Goal: Task Accomplishment & Management: Manage account settings

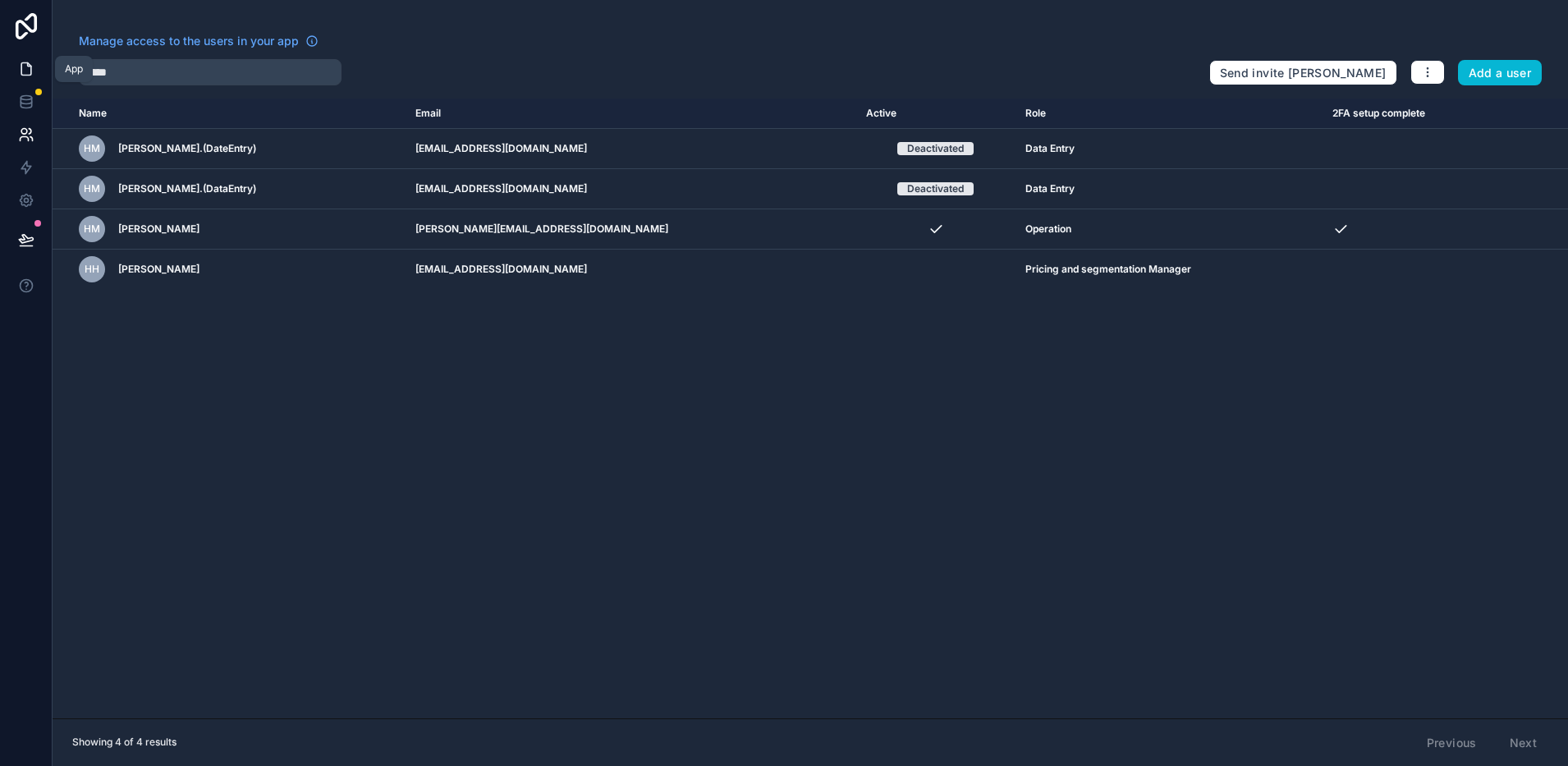
click at [25, 63] on icon at bounding box center [26, 69] width 16 height 16
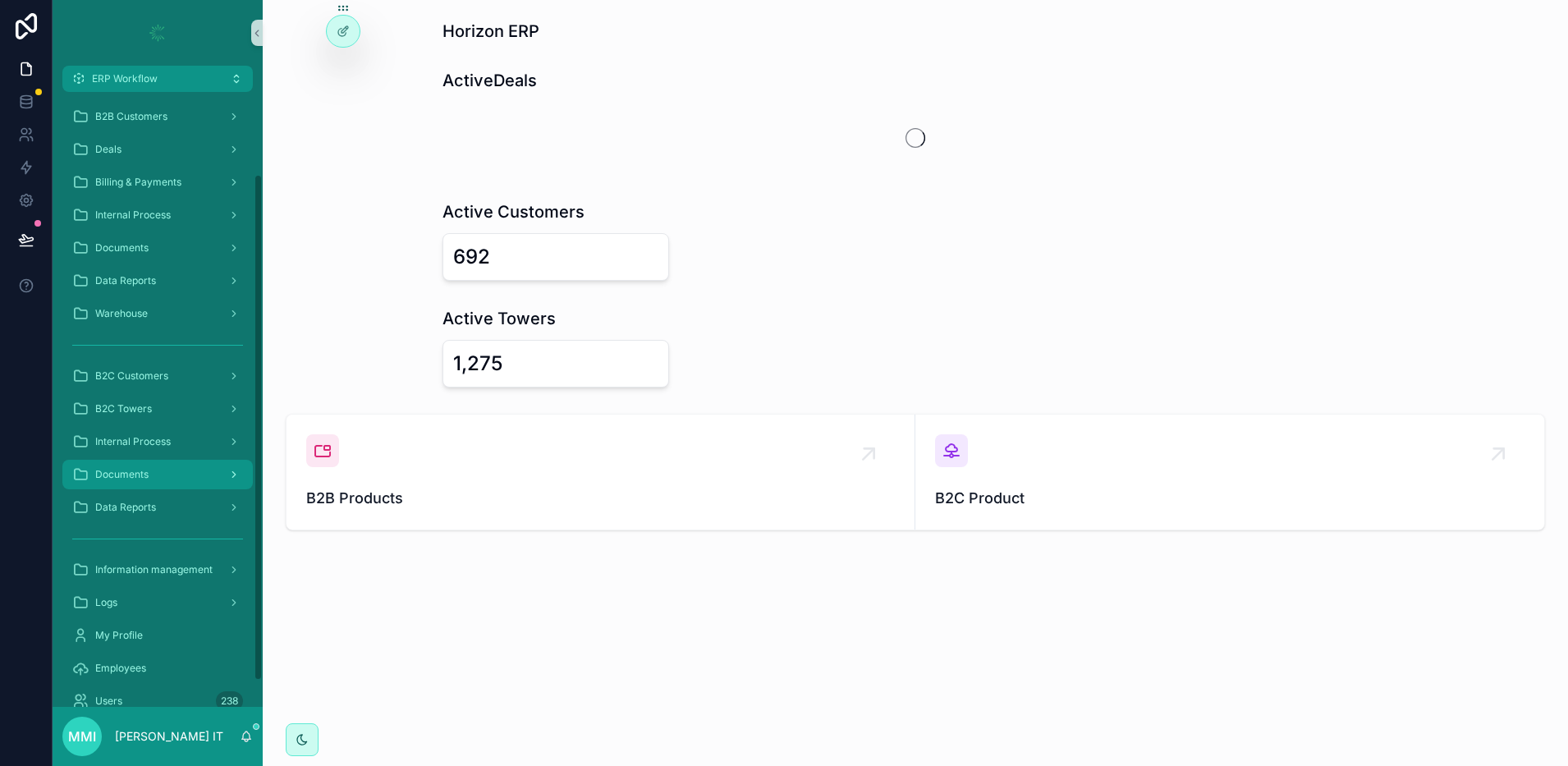
scroll to position [130, 0]
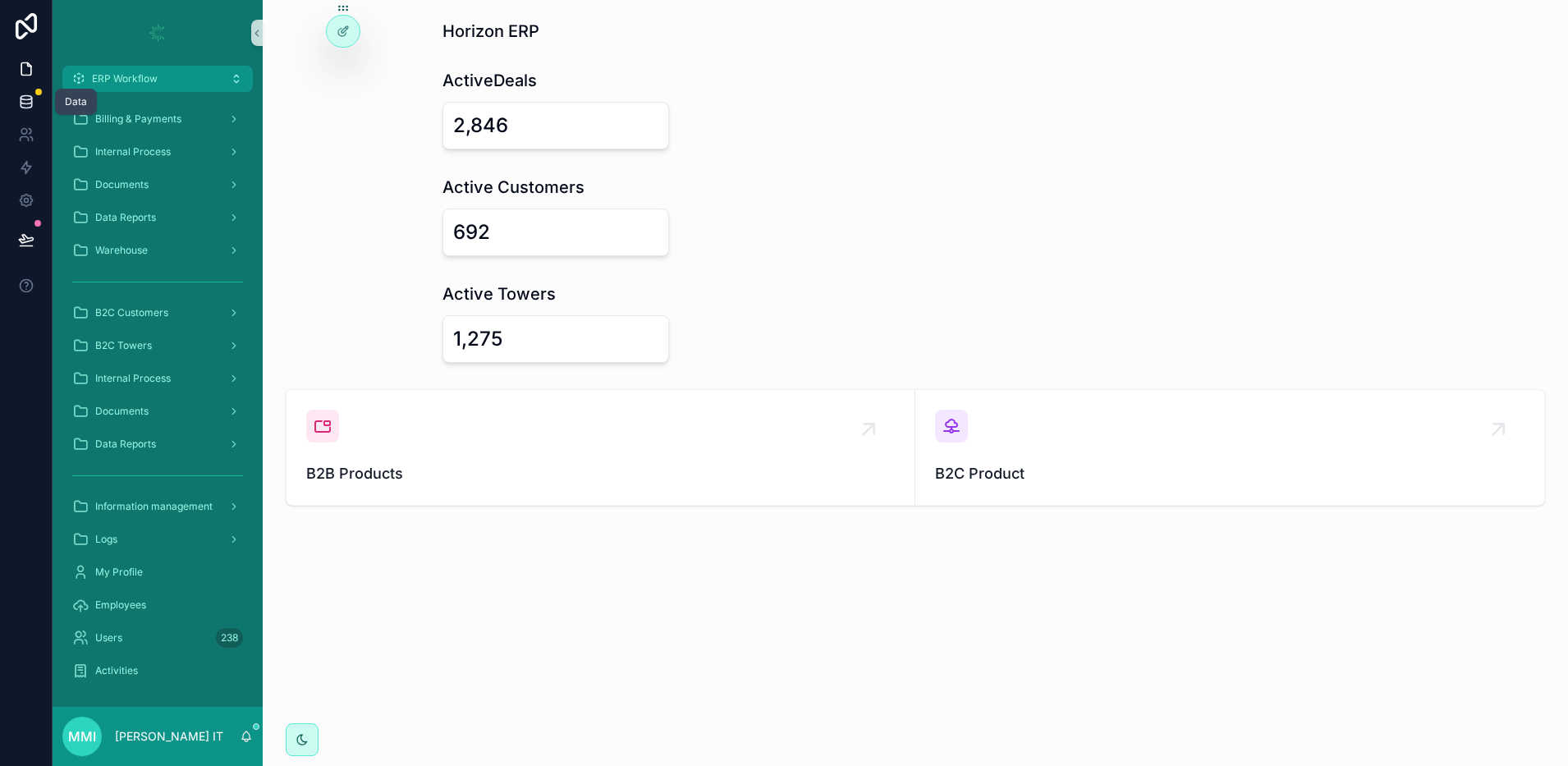
click at [15, 89] on link at bounding box center [26, 101] width 52 height 33
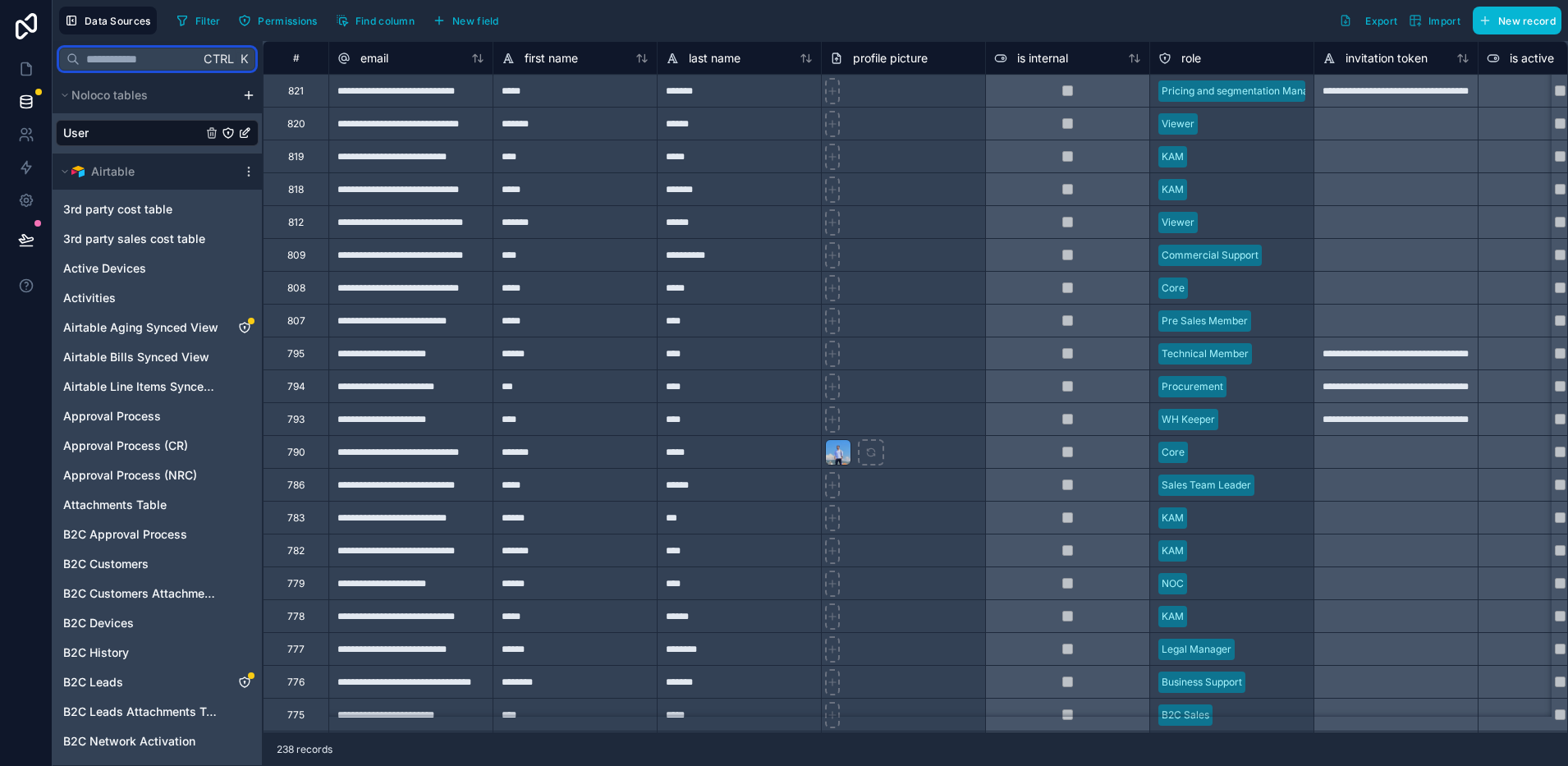
click at [118, 64] on input "text" at bounding box center [139, 59] width 120 height 30
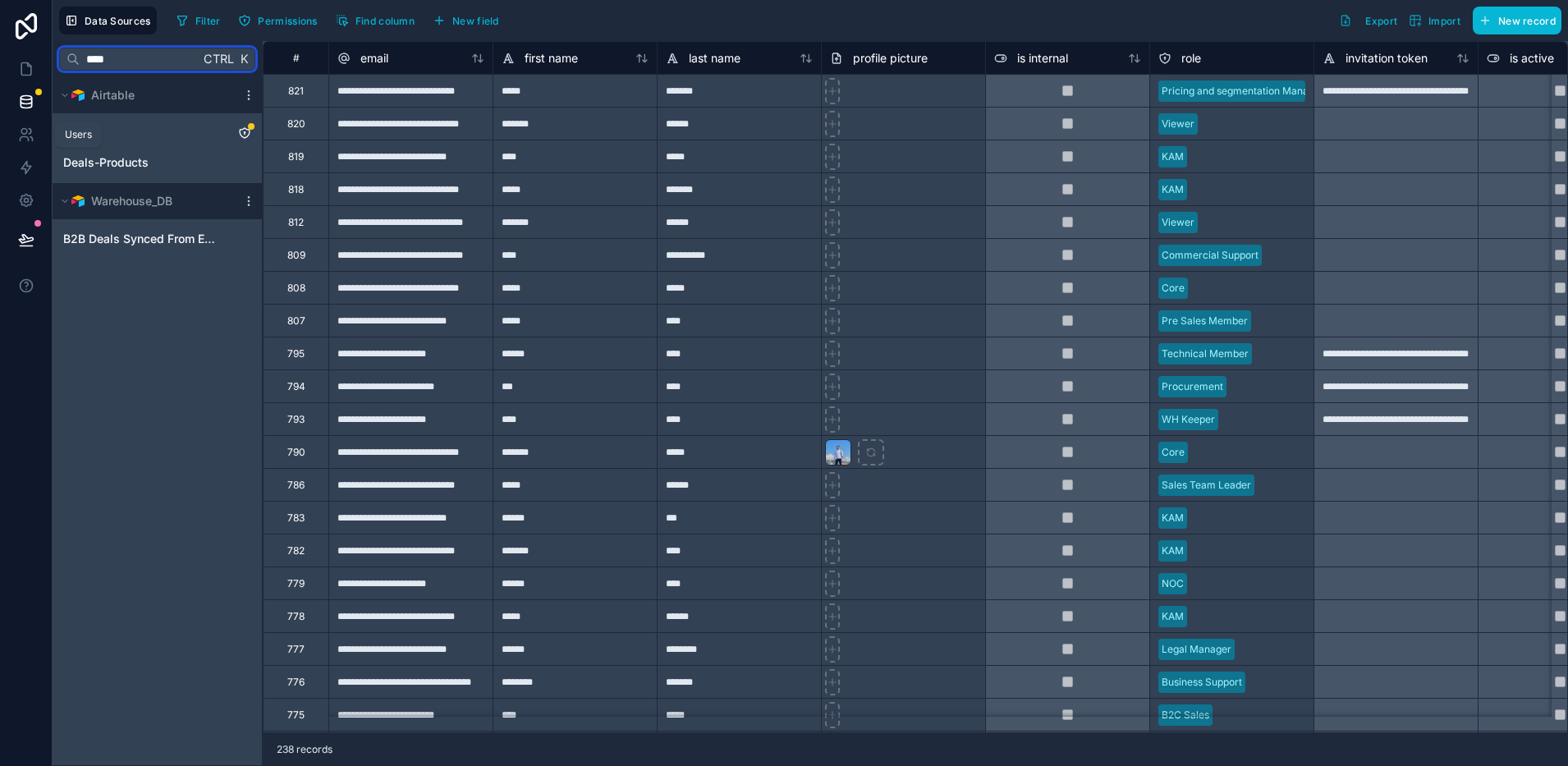
type input "****"
click at [79, 128] on div "Users" at bounding box center [78, 135] width 27 height 14
click at [112, 139] on div "Deals" at bounding box center [157, 132] width 203 height 26
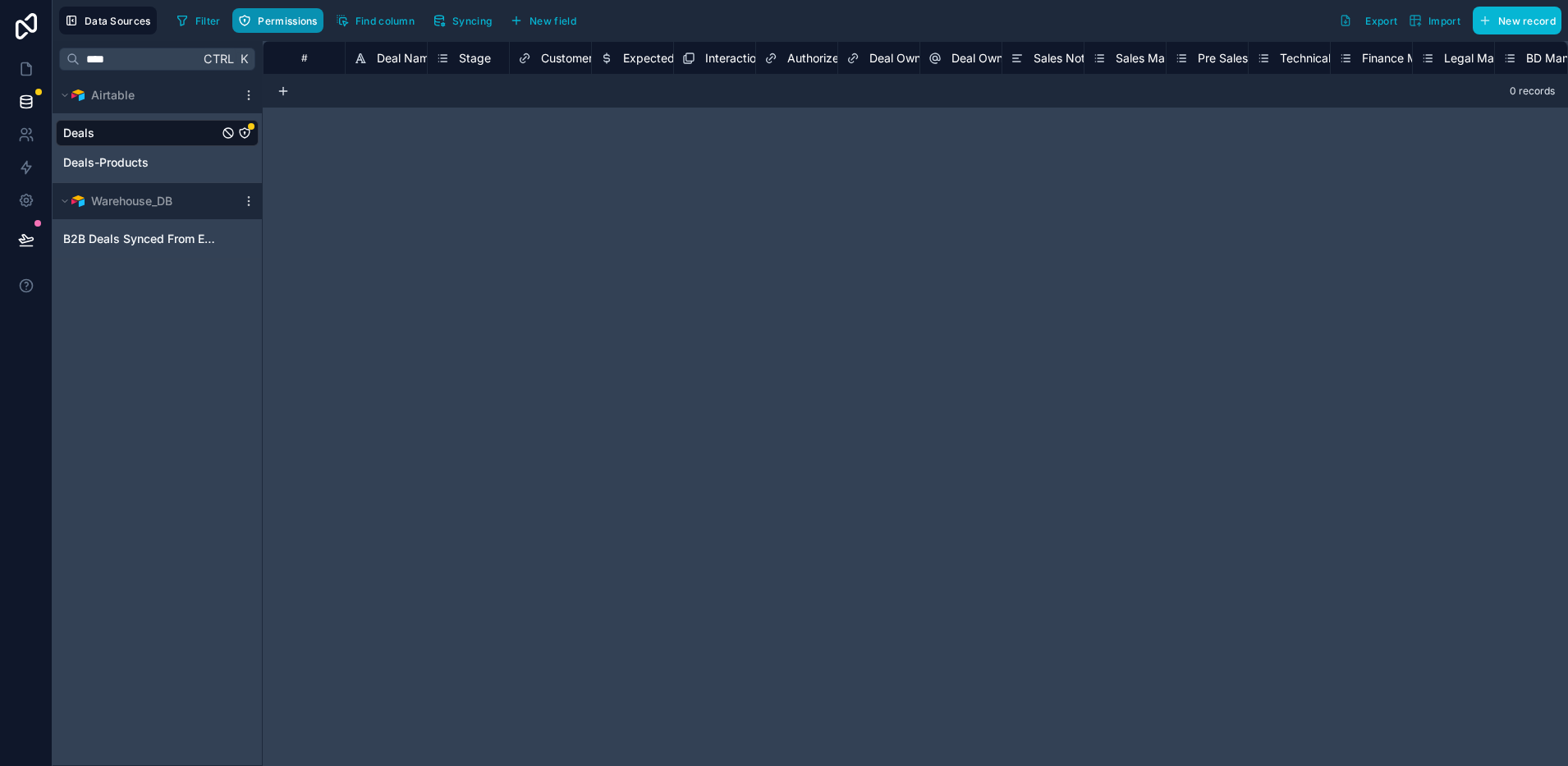
click at [287, 24] on span "Permissions" at bounding box center [287, 20] width 59 height 13
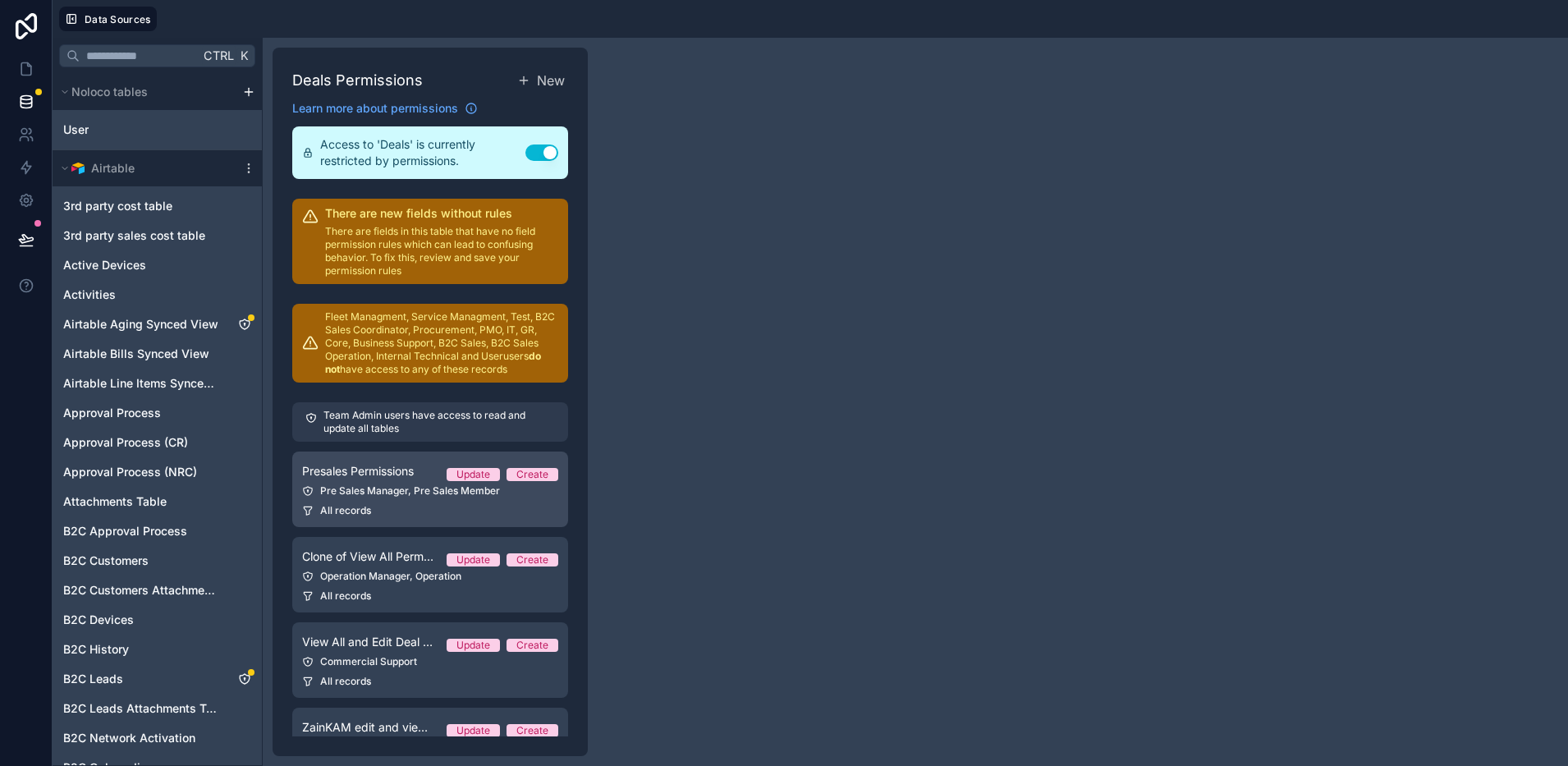
click at [417, 488] on div "Pre Sales Manager, Pre Sales Member" at bounding box center [430, 491] width 256 height 14
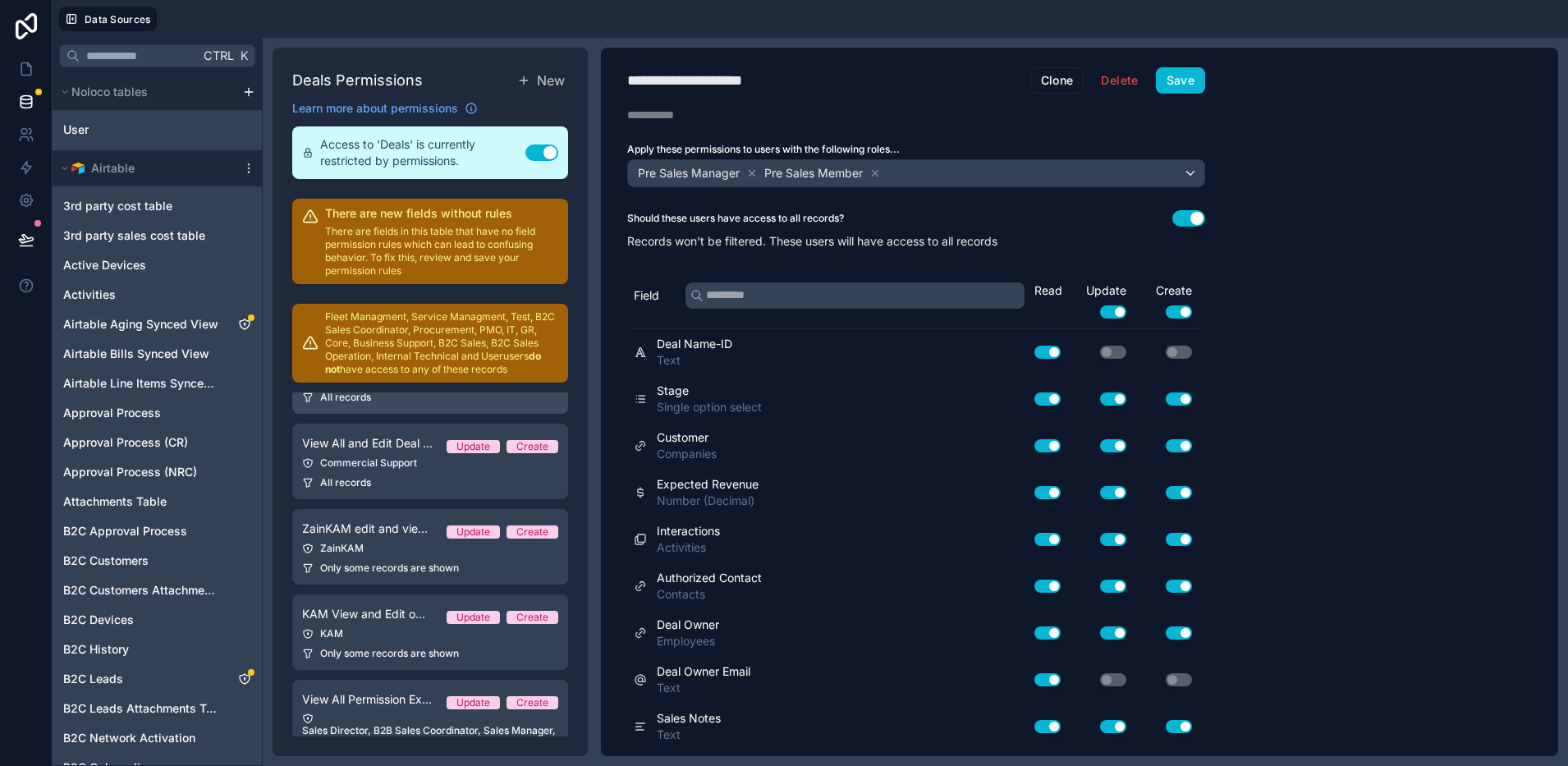
scroll to position [585, 0]
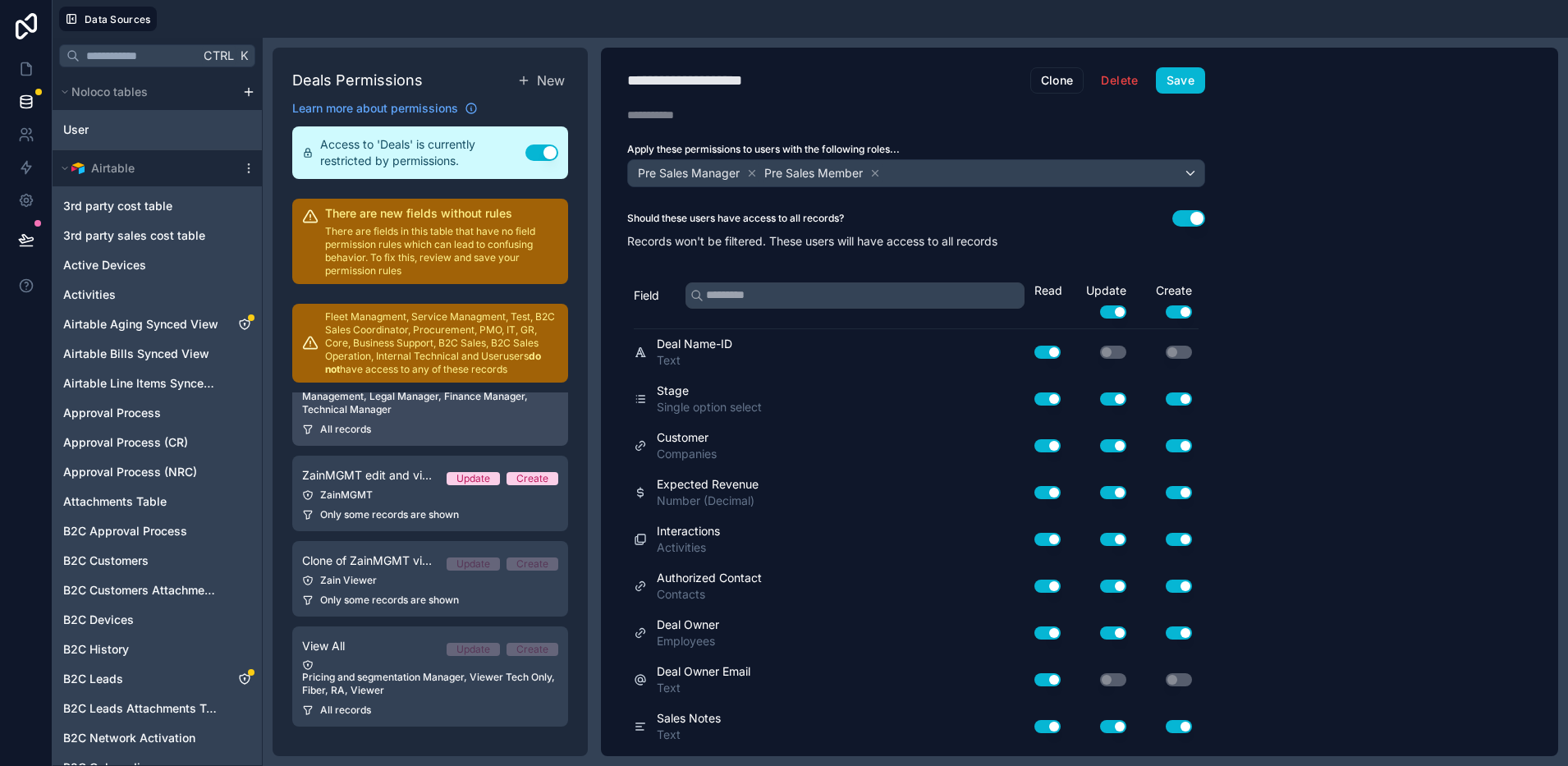
click at [391, 428] on div "All records" at bounding box center [430, 430] width 256 height 14
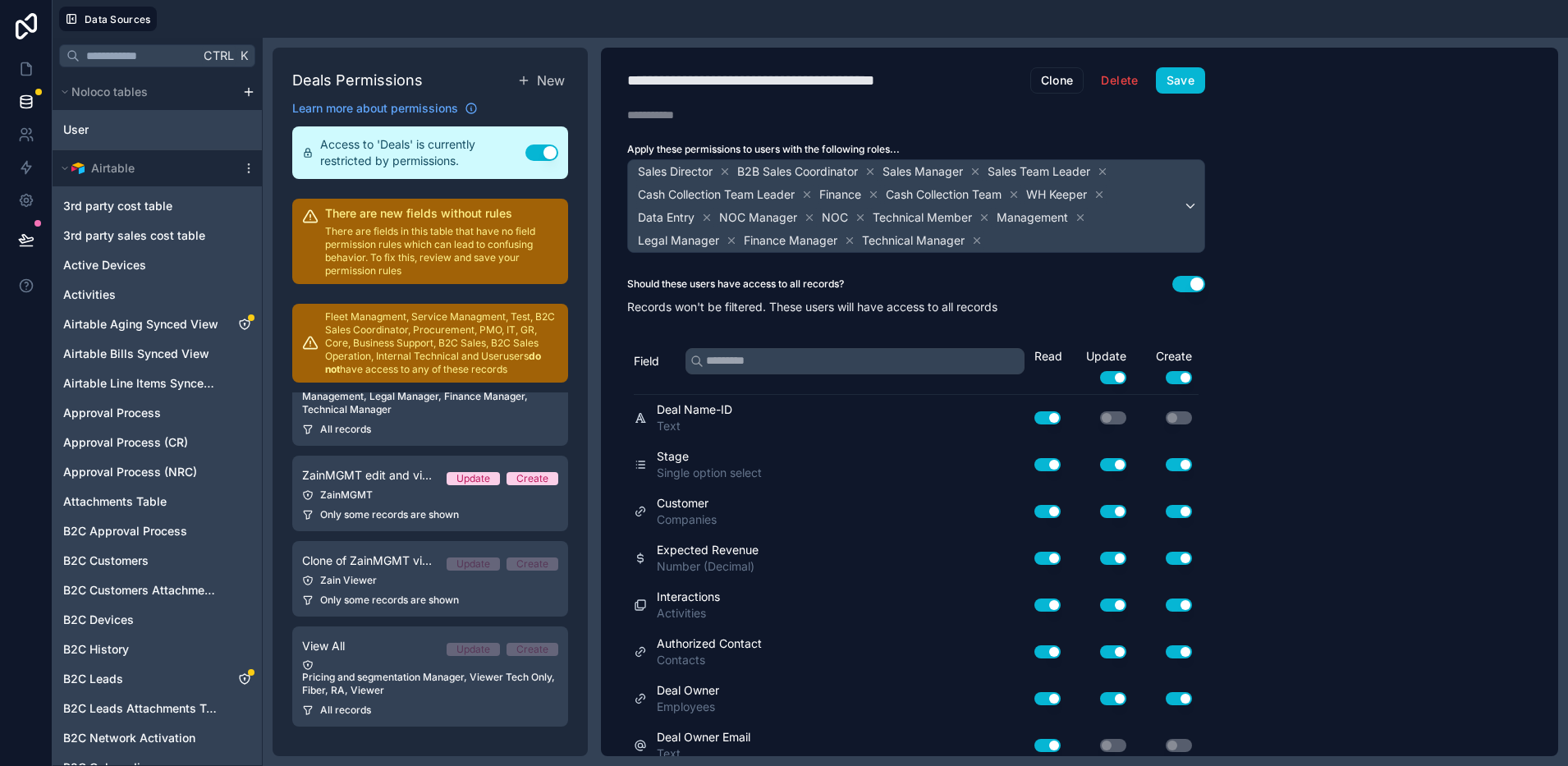
drag, startPoint x: 740, startPoint y: 302, endPoint x: 730, endPoint y: 354, distance: 53.0
click at [740, 302] on p "Records won't be filtered. These users will have access to all records" at bounding box center [916, 306] width 578 height 16
click at [735, 358] on input "text" at bounding box center [855, 360] width 339 height 26
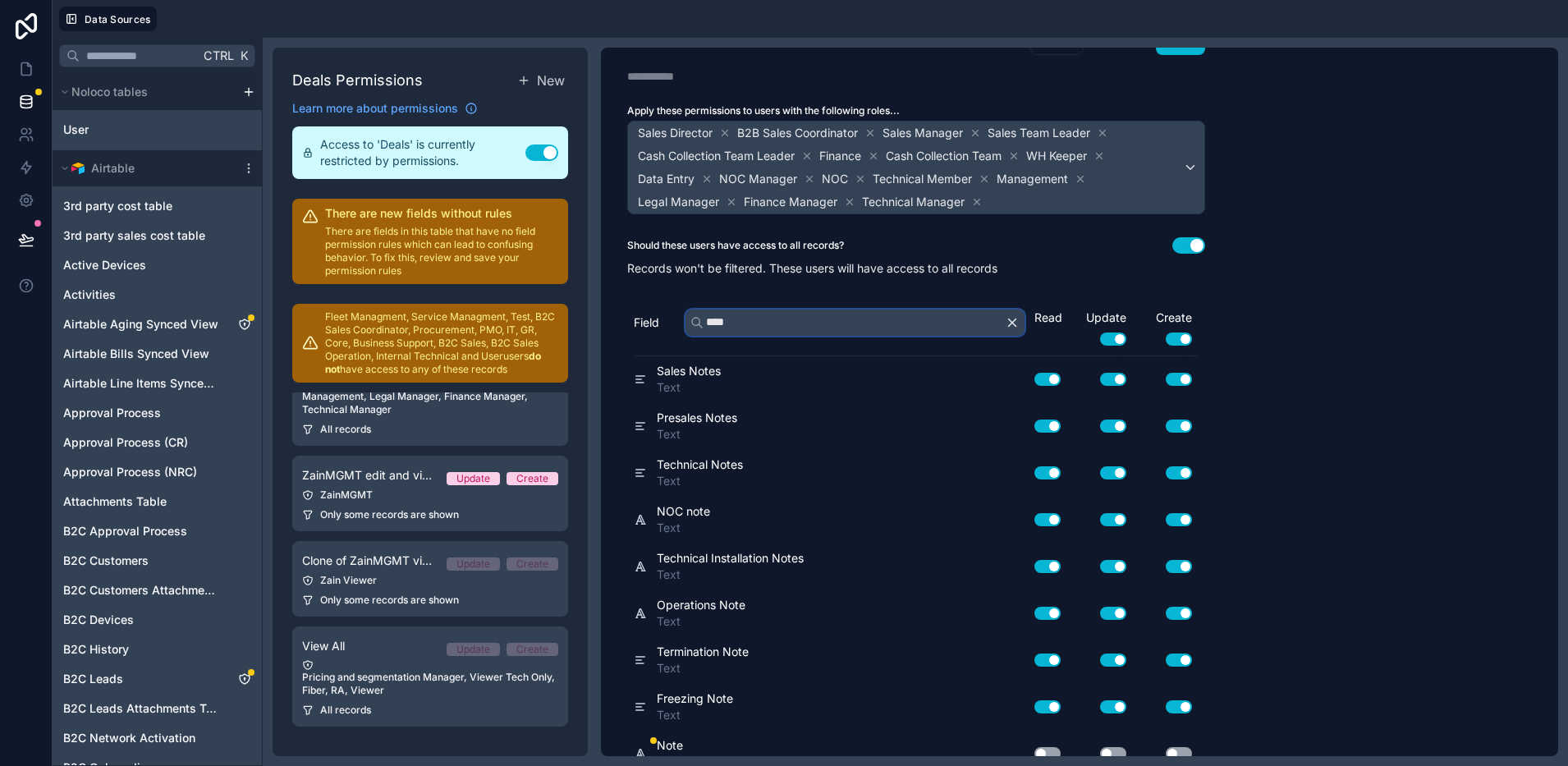
scroll to position [60, 0]
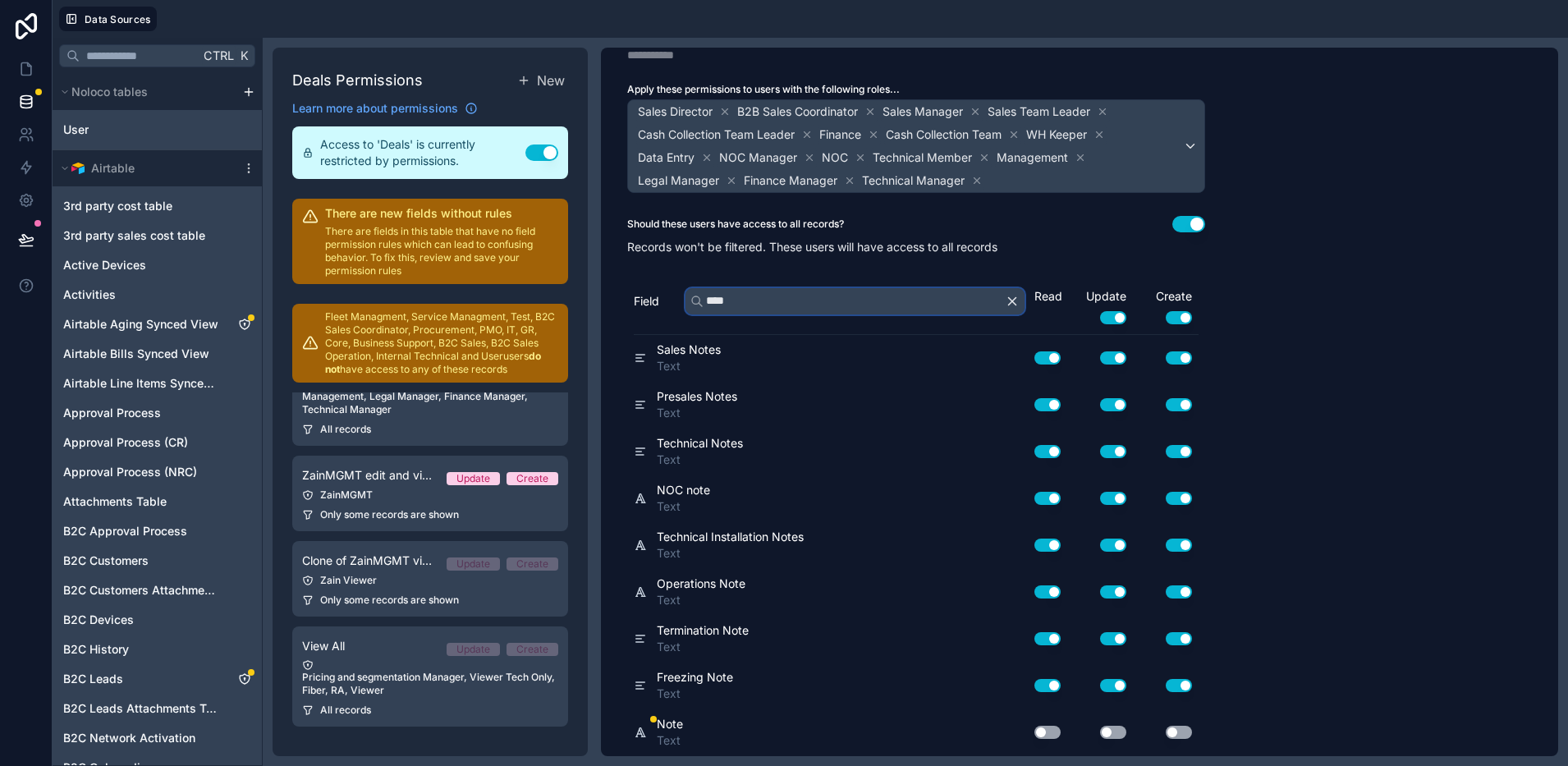
type input "****"
click at [1054, 729] on button "Use setting" at bounding box center [1047, 732] width 26 height 14
click at [1117, 734] on button "Use setting" at bounding box center [1113, 732] width 26 height 14
click at [1184, 729] on button "Use setting" at bounding box center [1179, 732] width 26 height 14
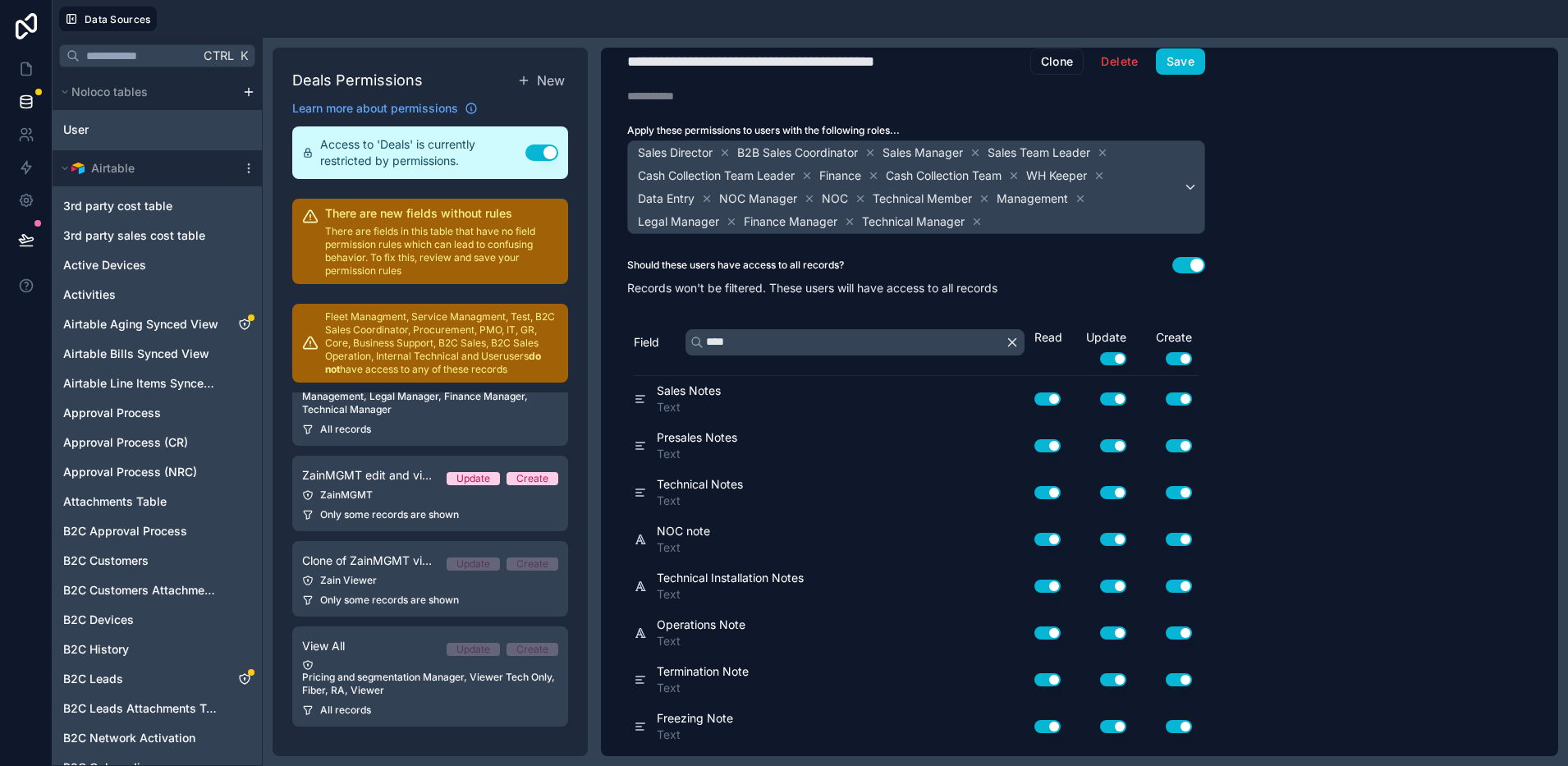
scroll to position [0, 0]
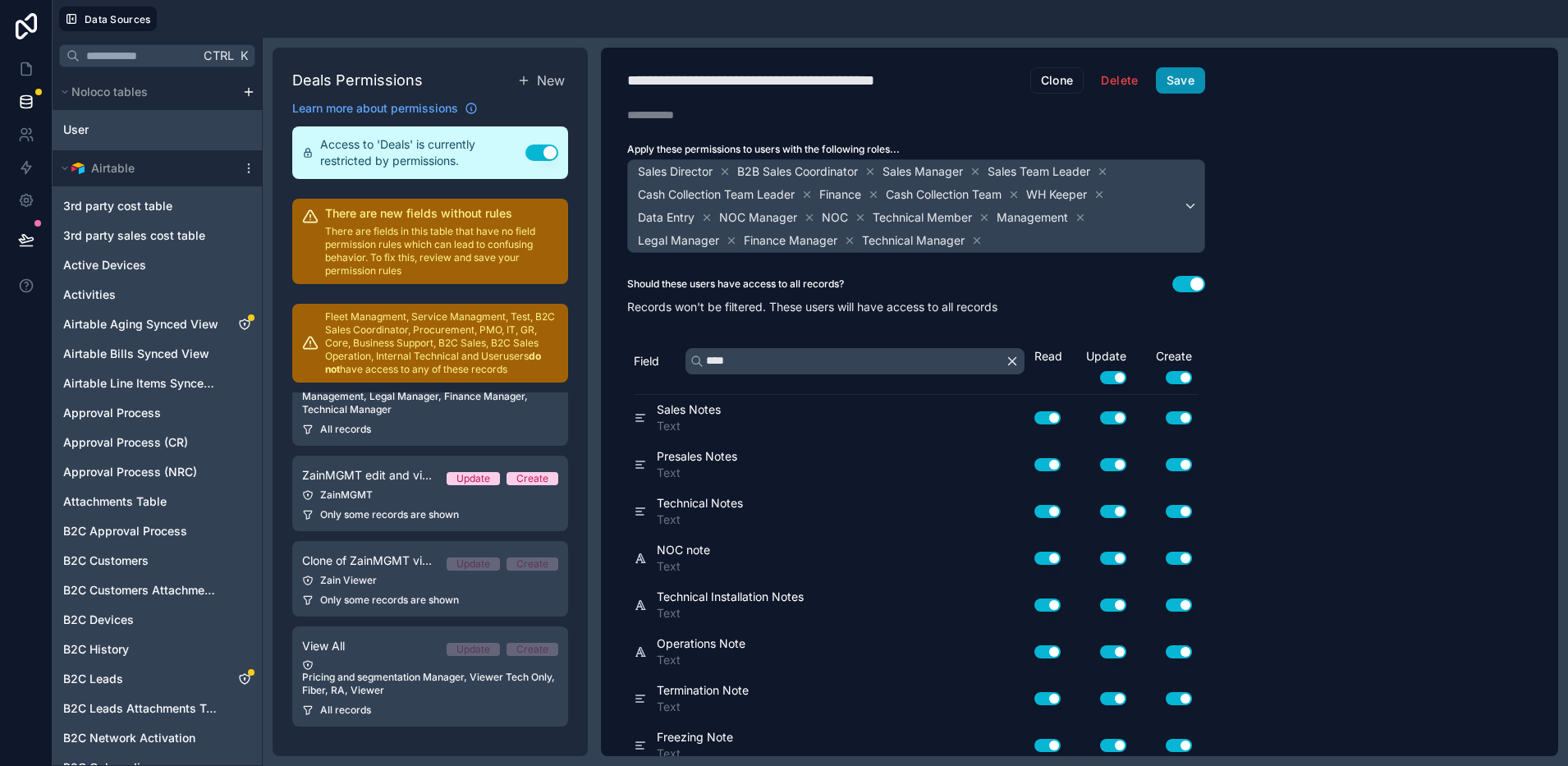
click at [1171, 90] on button "Save" at bounding box center [1180, 80] width 49 height 26
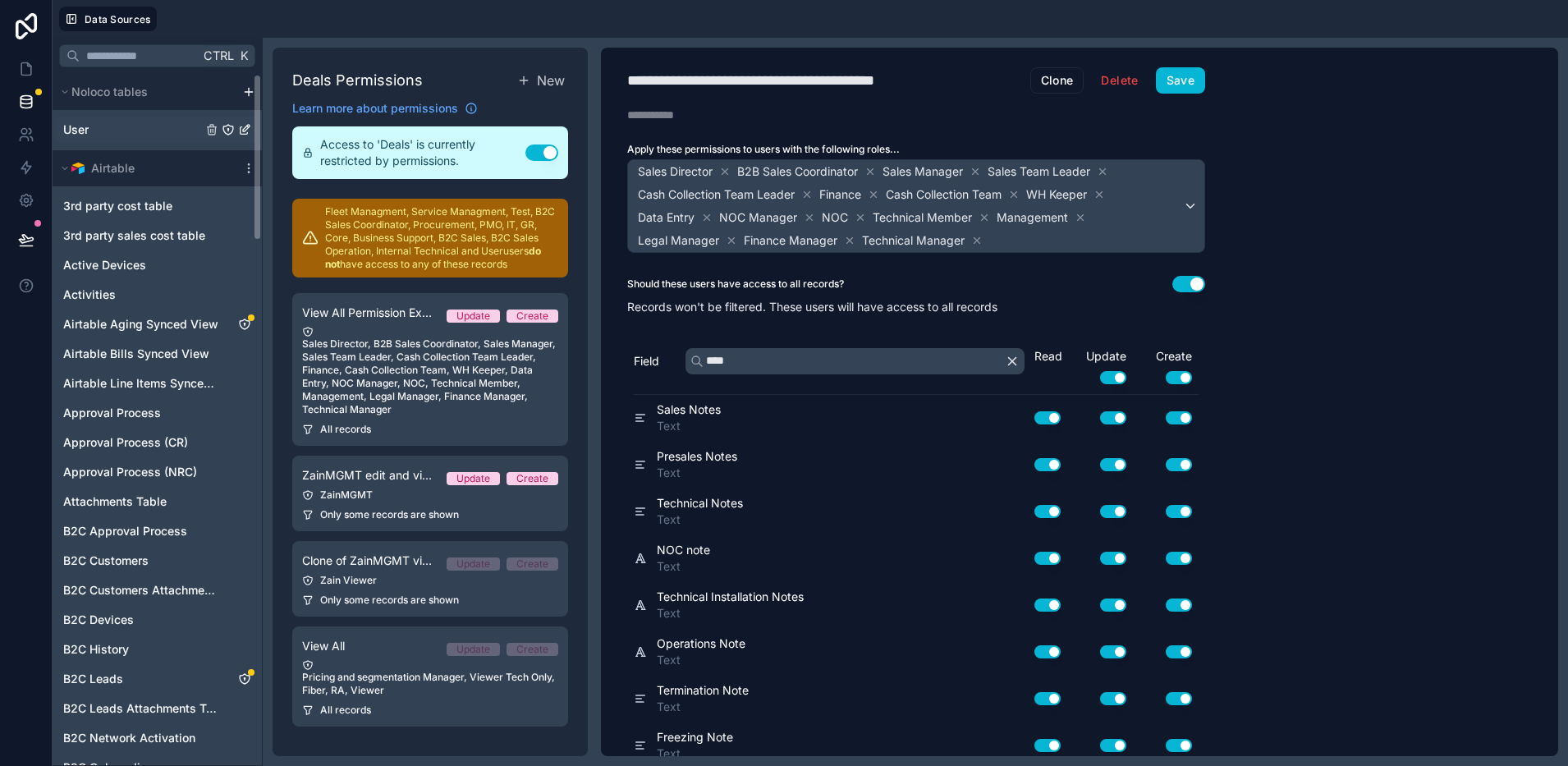
scroll to position [480, 0]
click at [27, 67] on icon at bounding box center [26, 69] width 16 height 16
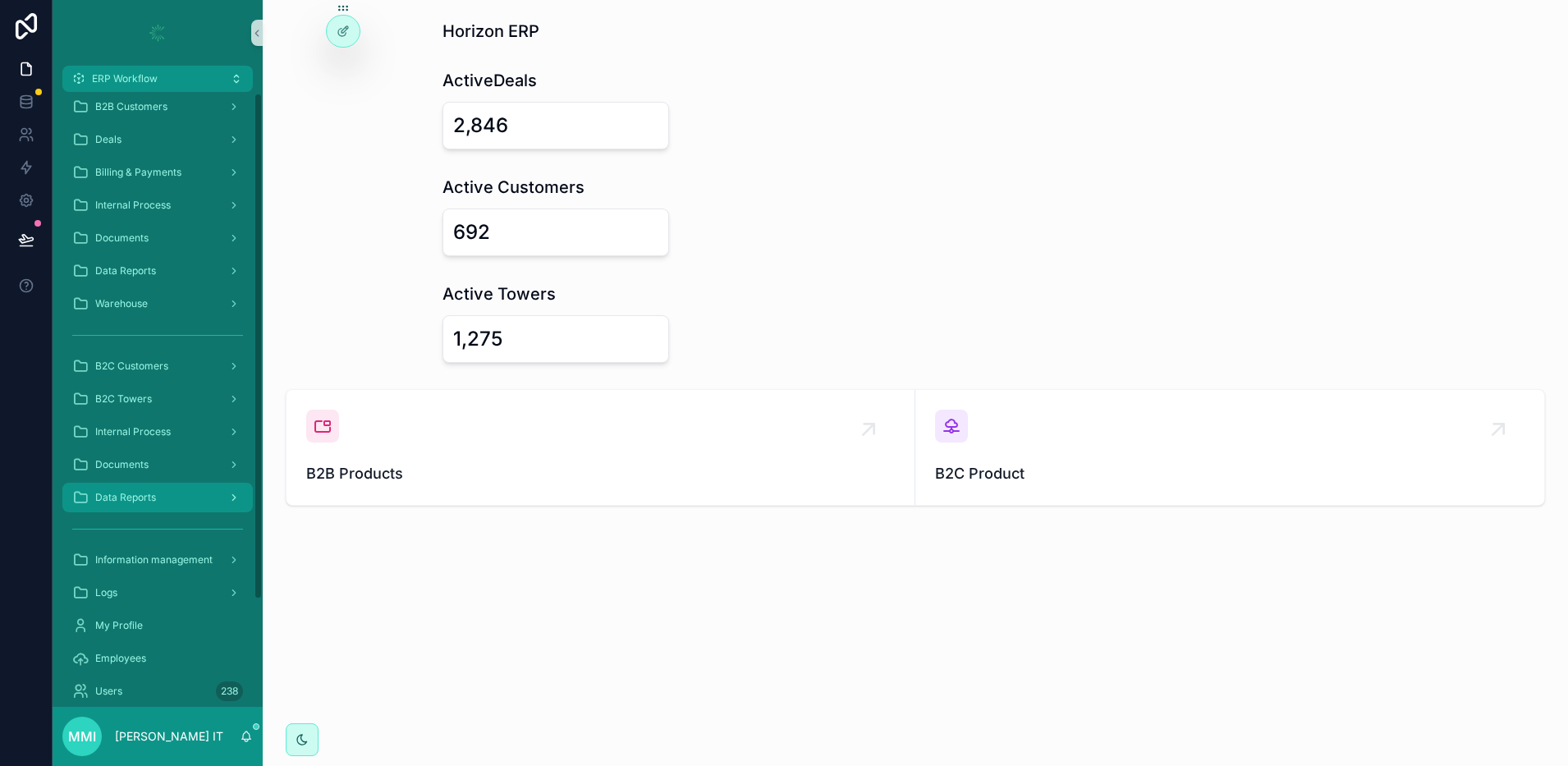
scroll to position [130, 0]
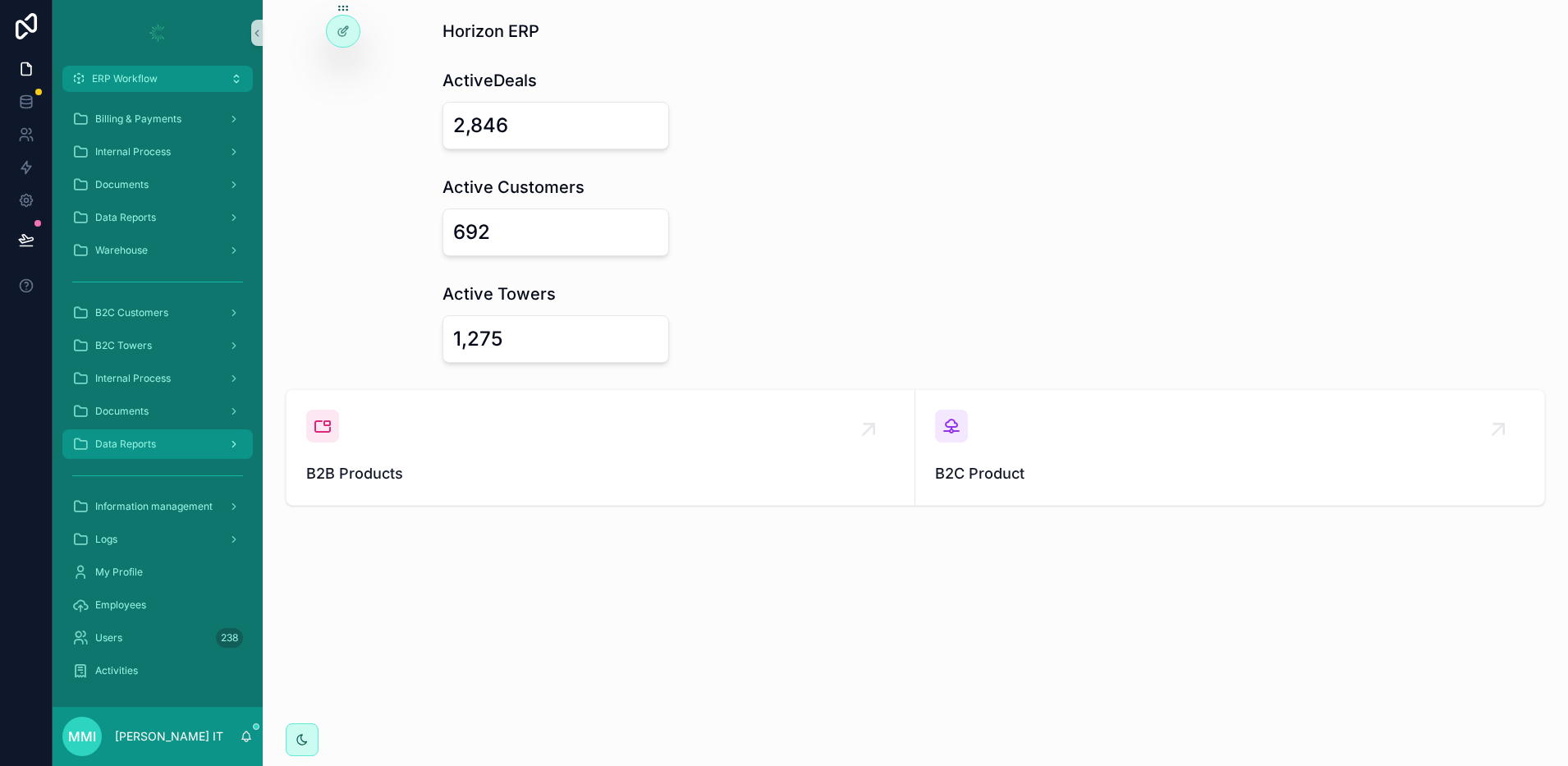
click at [151, 449] on span "Data Reports" at bounding box center [126, 444] width 61 height 14
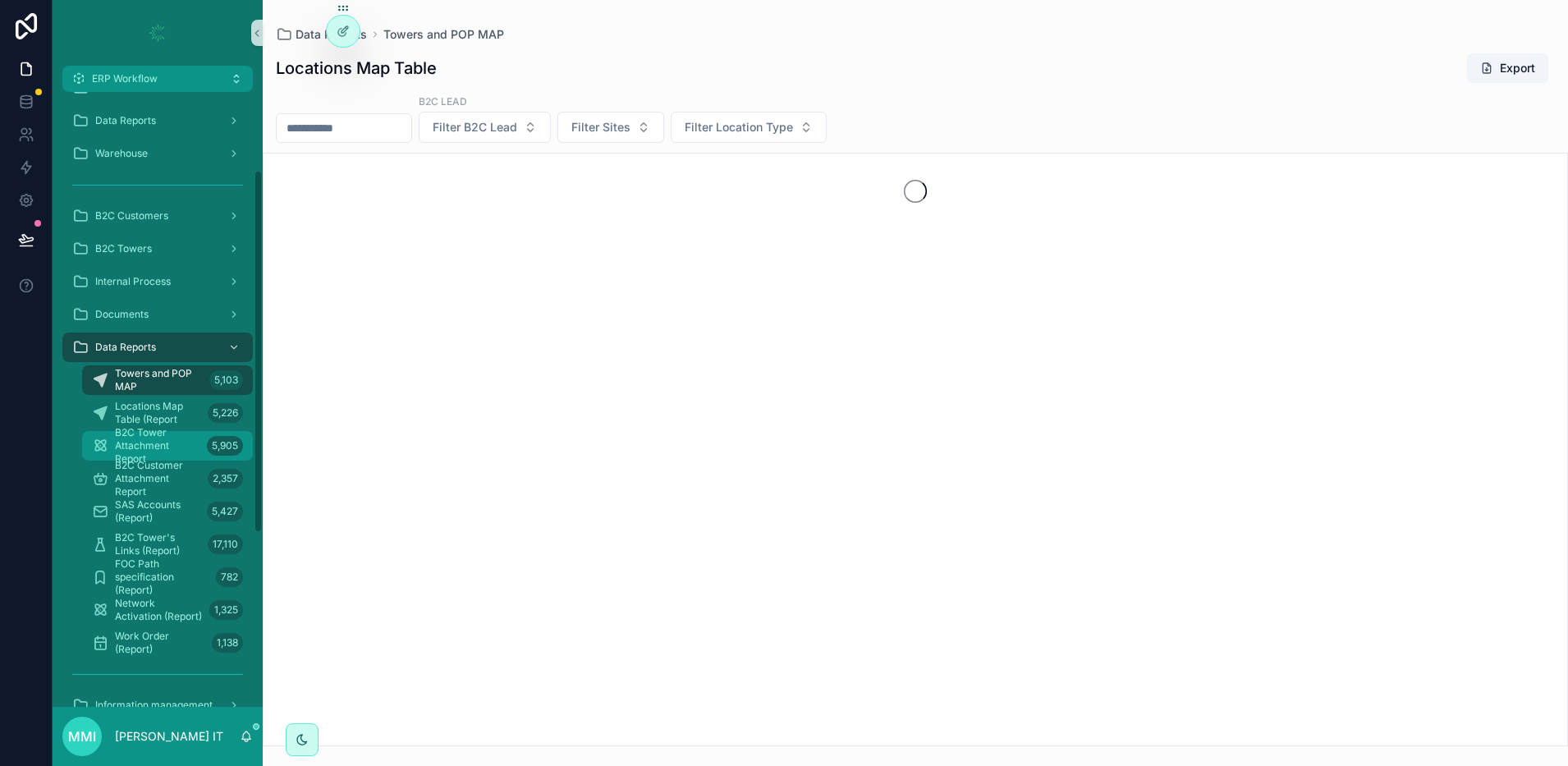
scroll to position [336, 0]
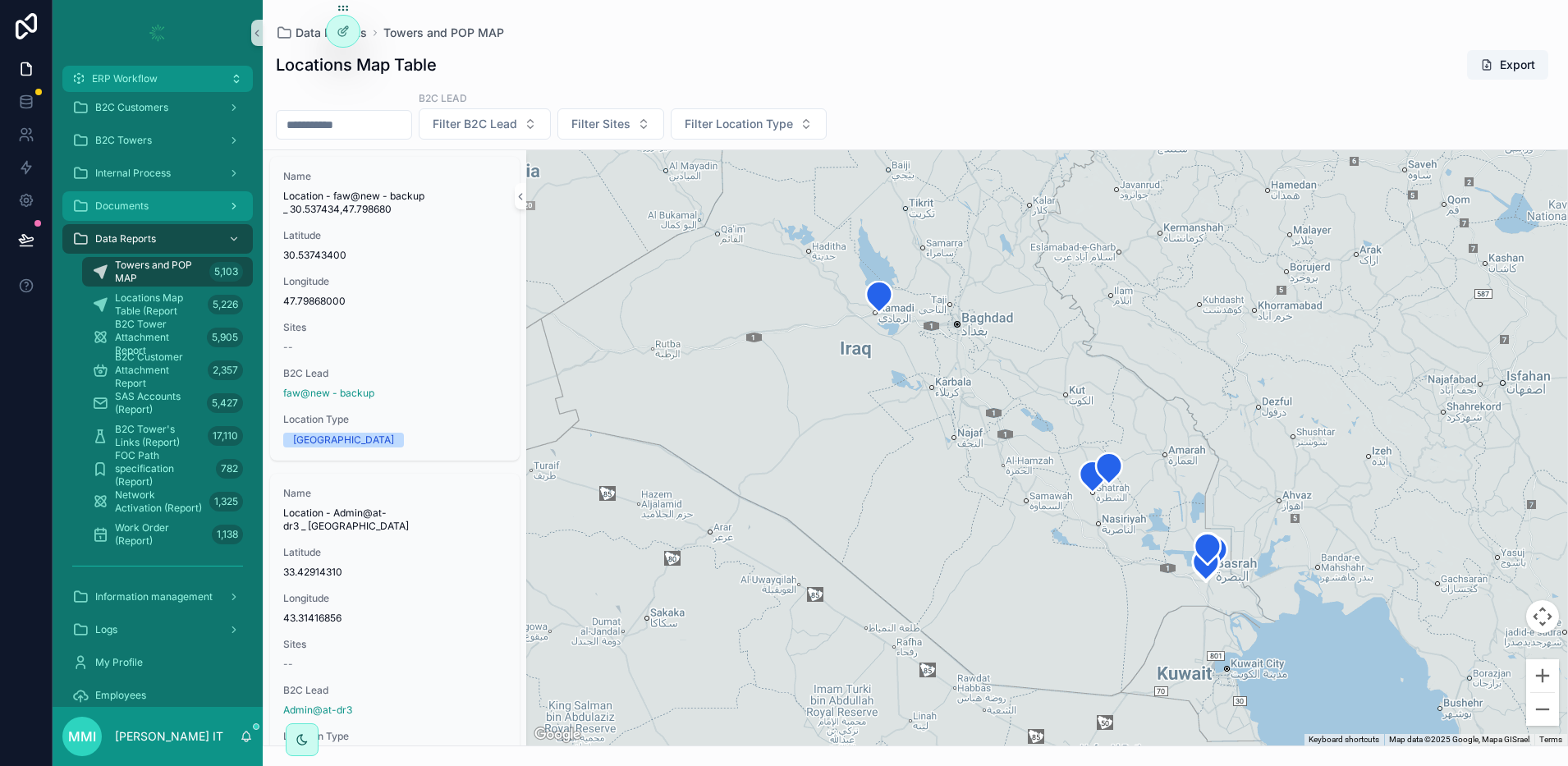
click at [139, 207] on span "Documents" at bounding box center [122, 206] width 53 height 14
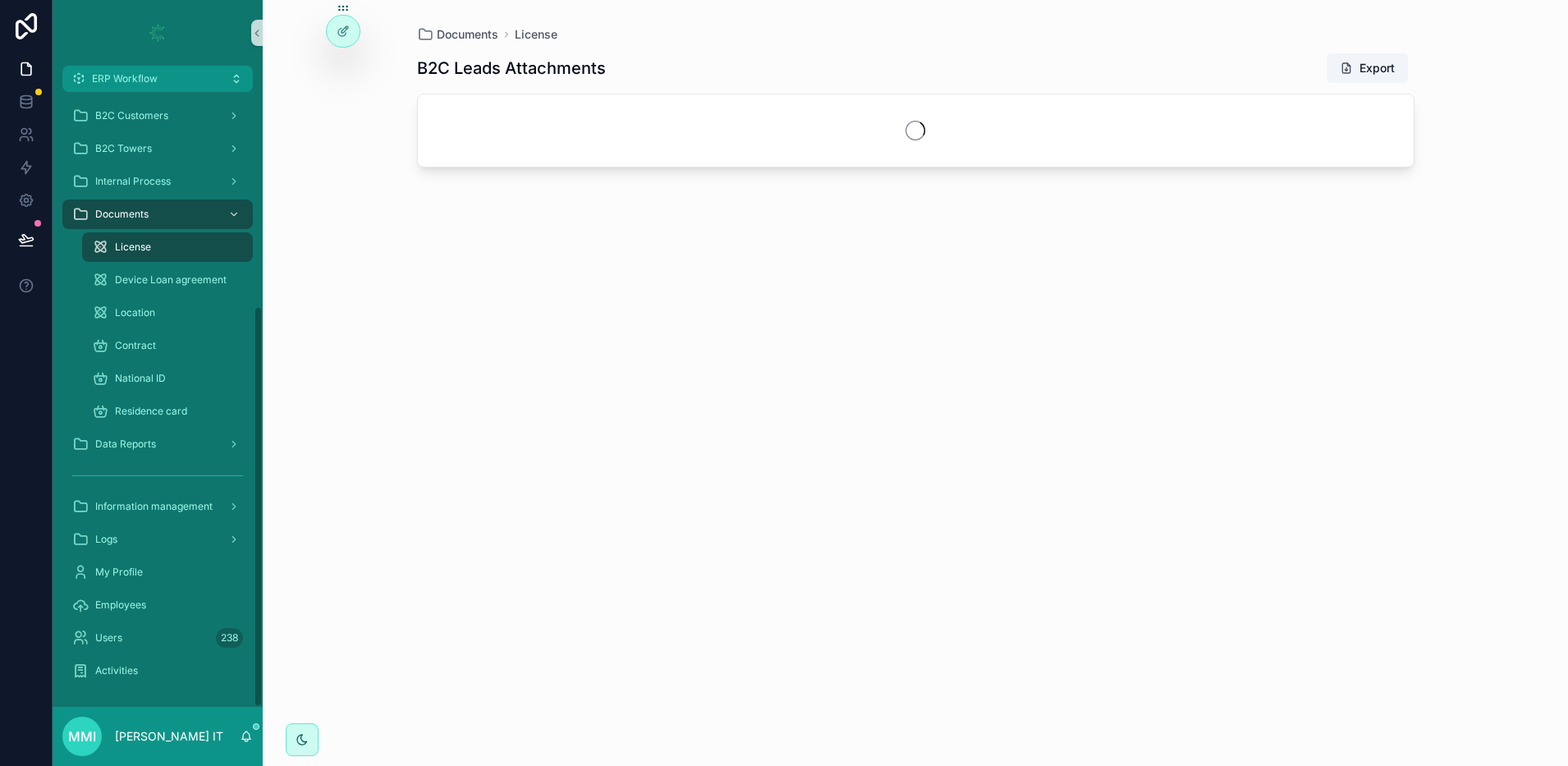
scroll to position [327, 0]
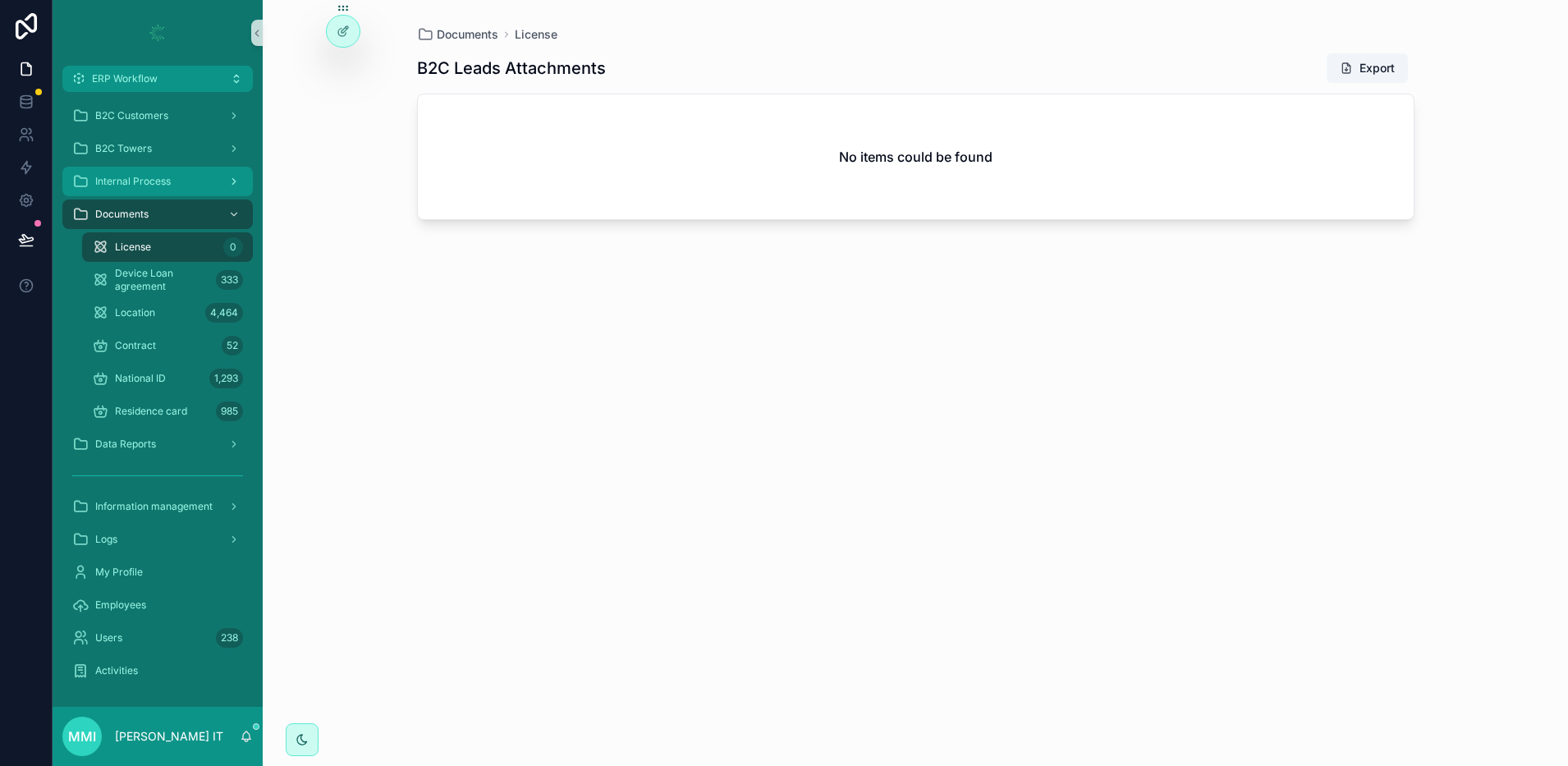
click at [126, 184] on span "Internal Process" at bounding box center [133, 182] width 75 height 14
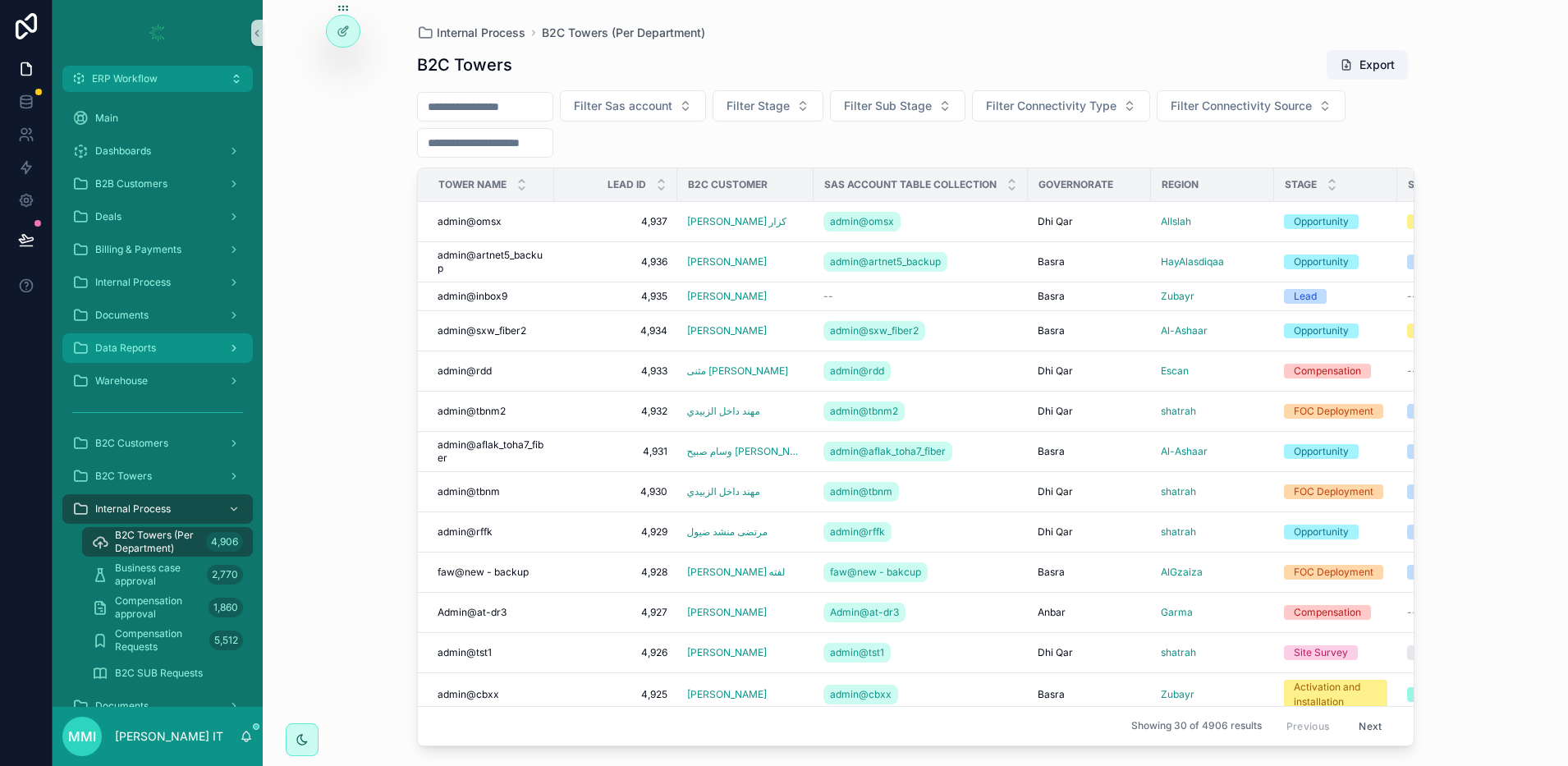
click at [130, 349] on span "Data Reports" at bounding box center [126, 348] width 61 height 14
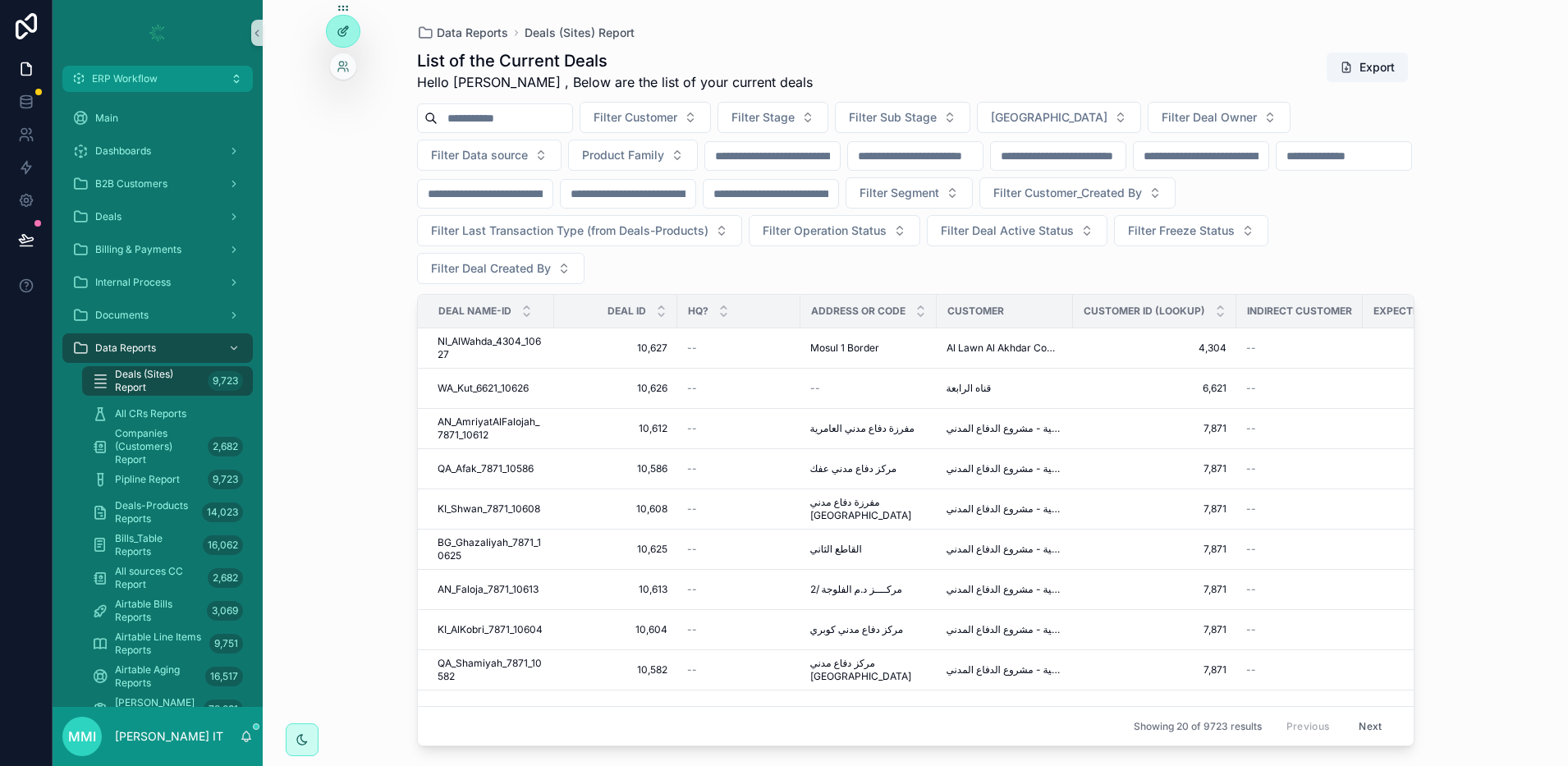
click at [347, 30] on icon at bounding box center [344, 29] width 7 height 7
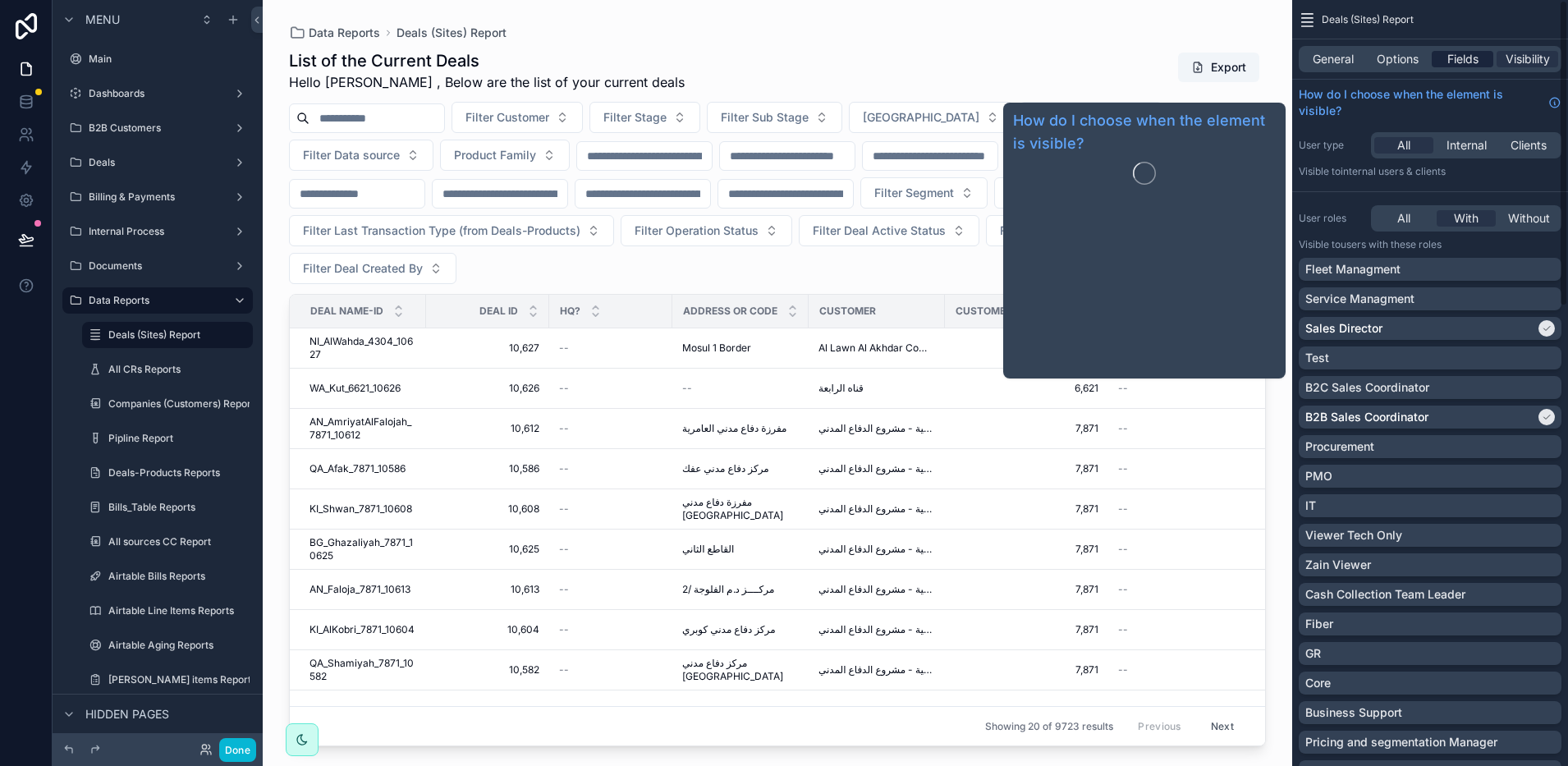
click at [1447, 64] on span "Fields" at bounding box center [1463, 59] width 31 height 16
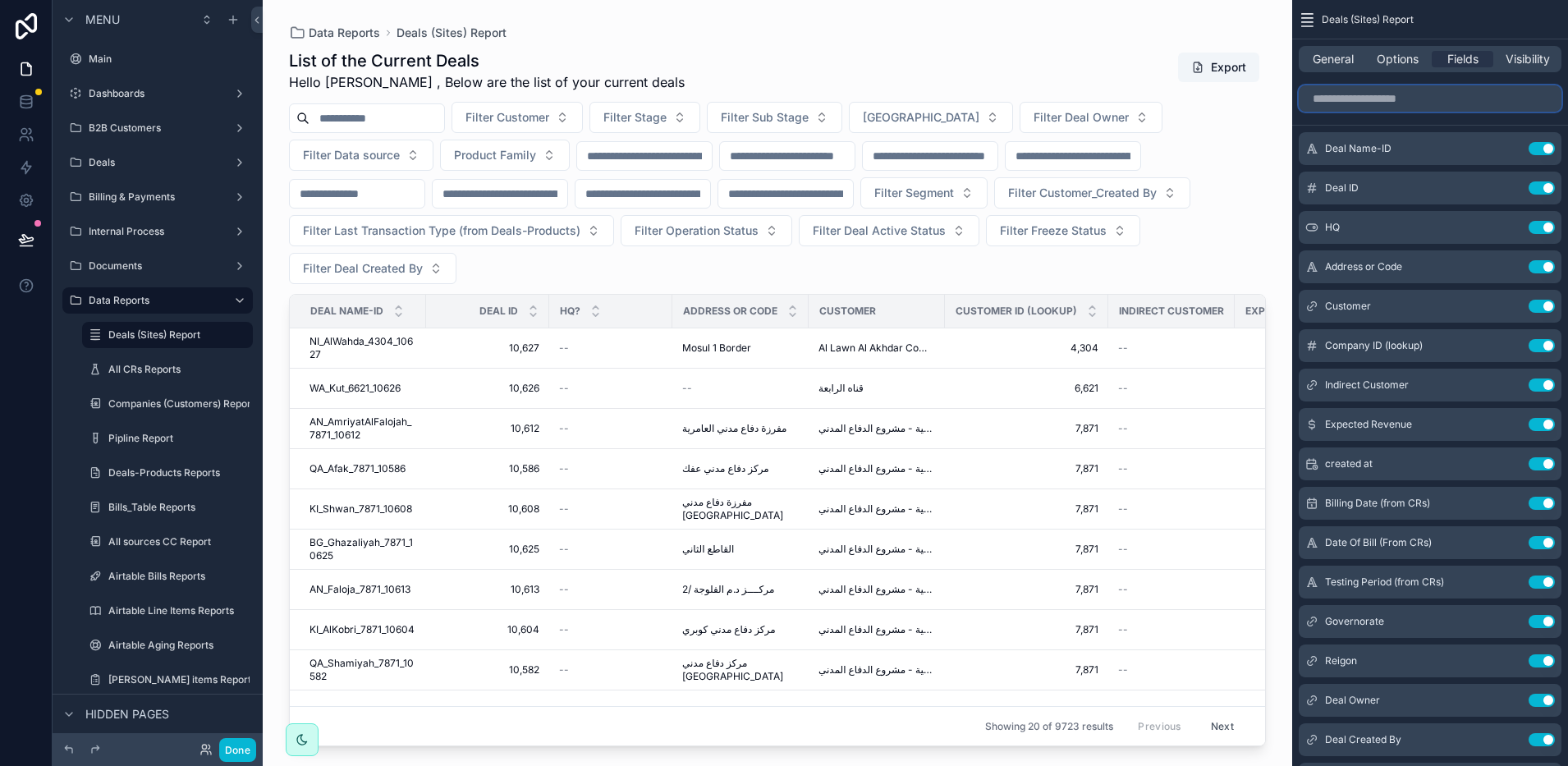
click at [1431, 100] on input "scrollable content" at bounding box center [1430, 98] width 263 height 26
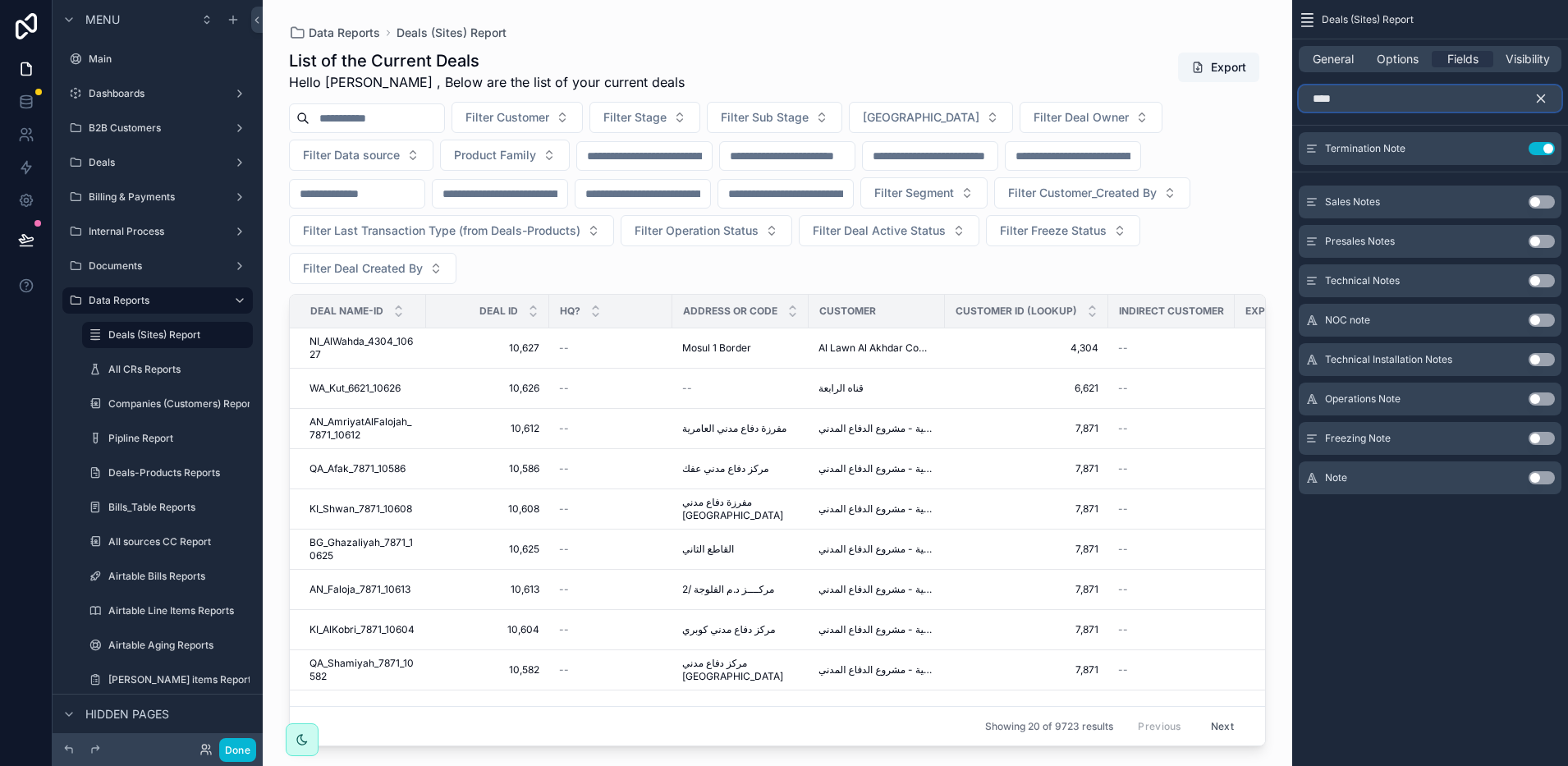
type input "****"
click at [1538, 474] on button "Use setting" at bounding box center [1541, 478] width 26 height 14
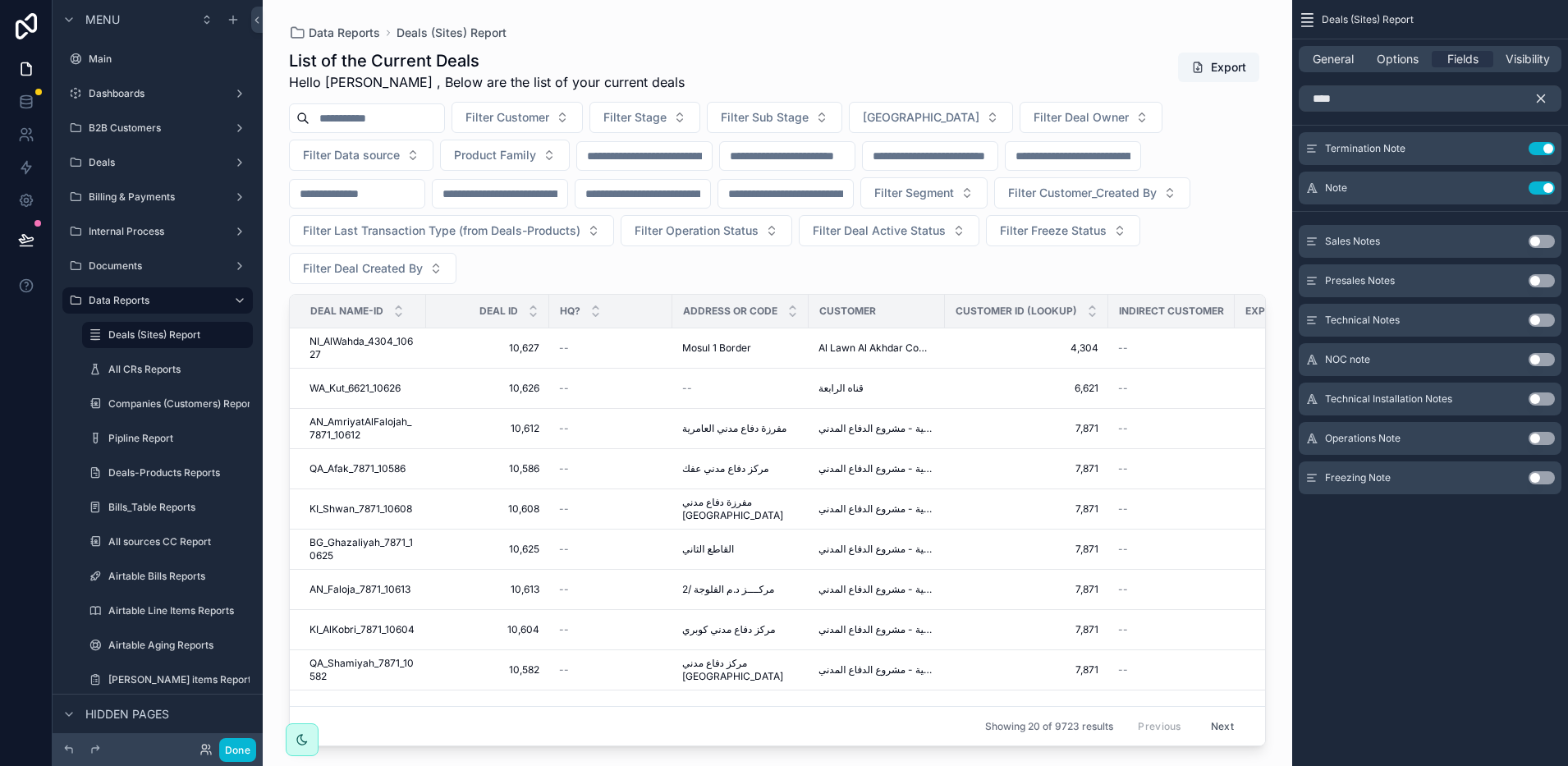
click at [1539, 96] on icon "scrollable content" at bounding box center [1540, 98] width 14 height 14
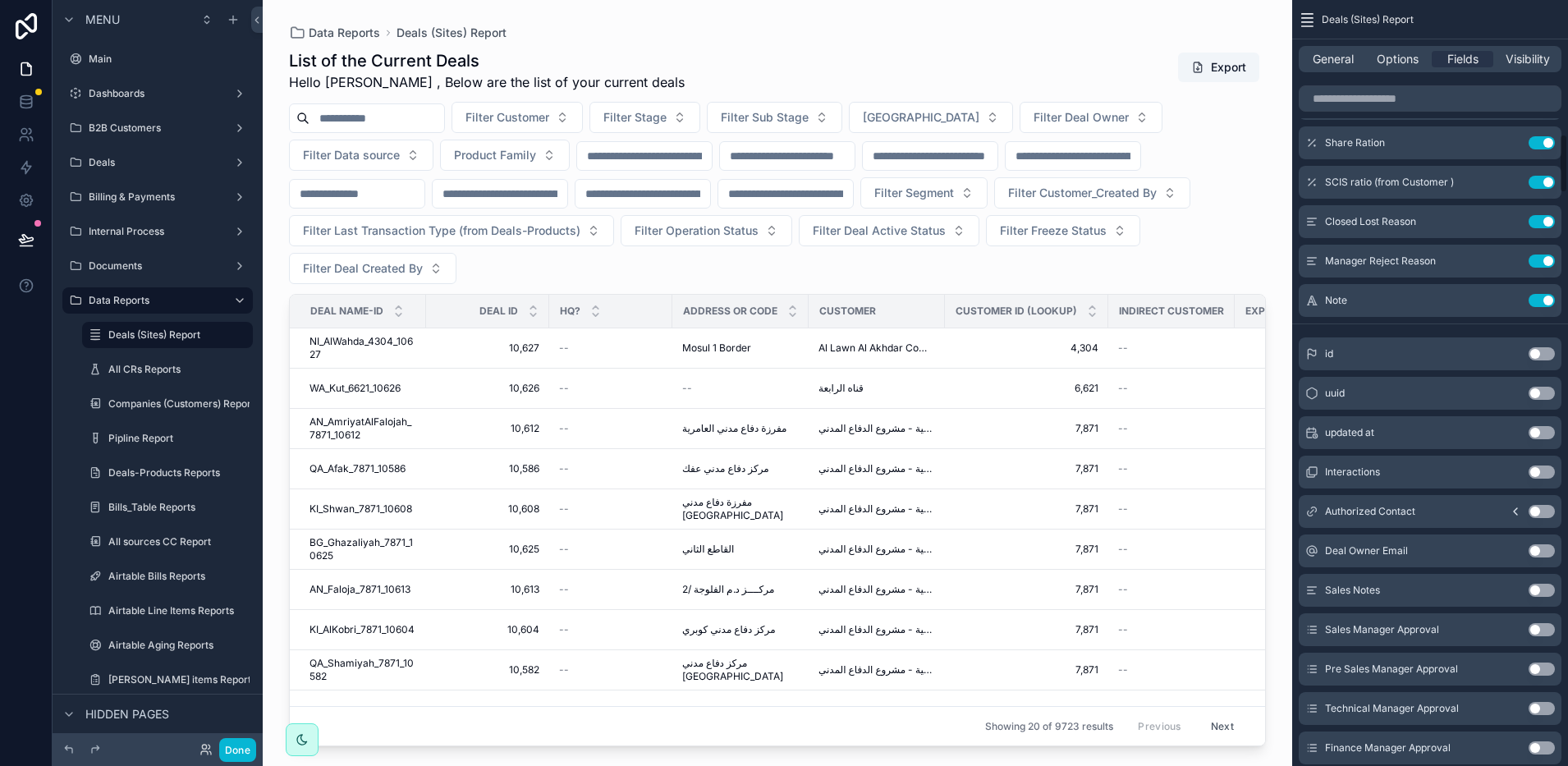
scroll to position [1539, 0]
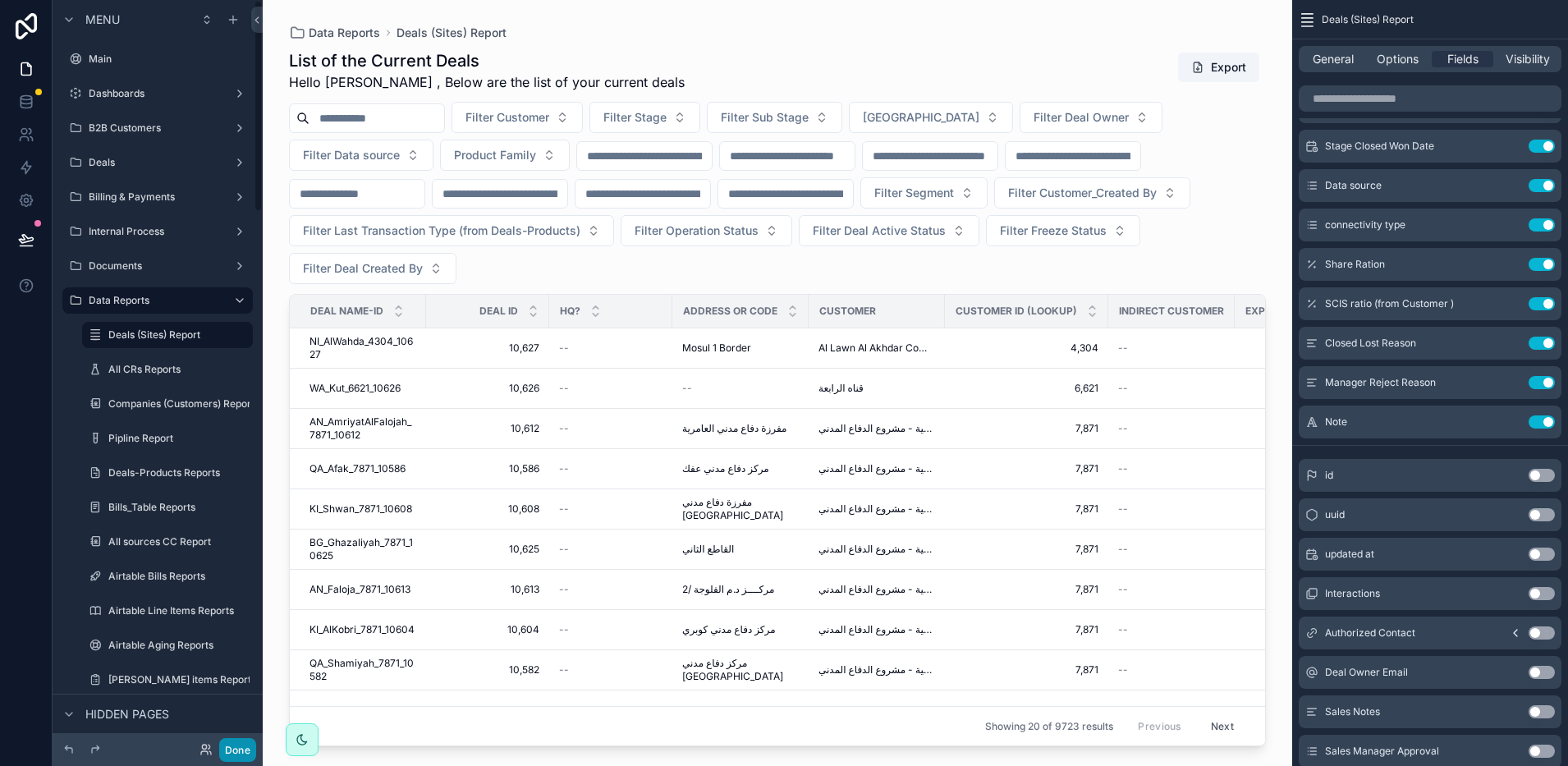
click at [241, 756] on button "Done" at bounding box center [238, 750] width 37 height 24
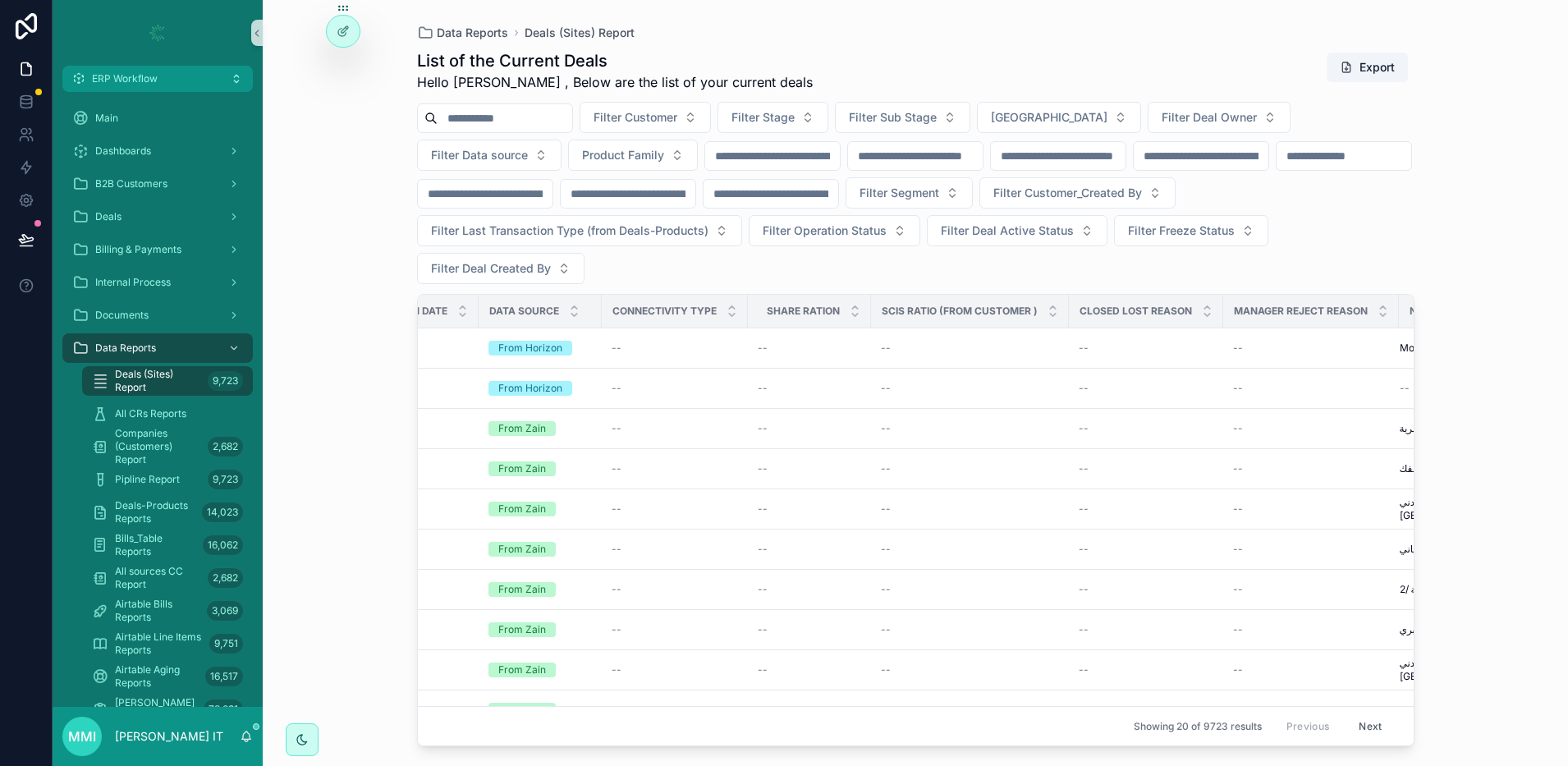
scroll to position [0, 6728]
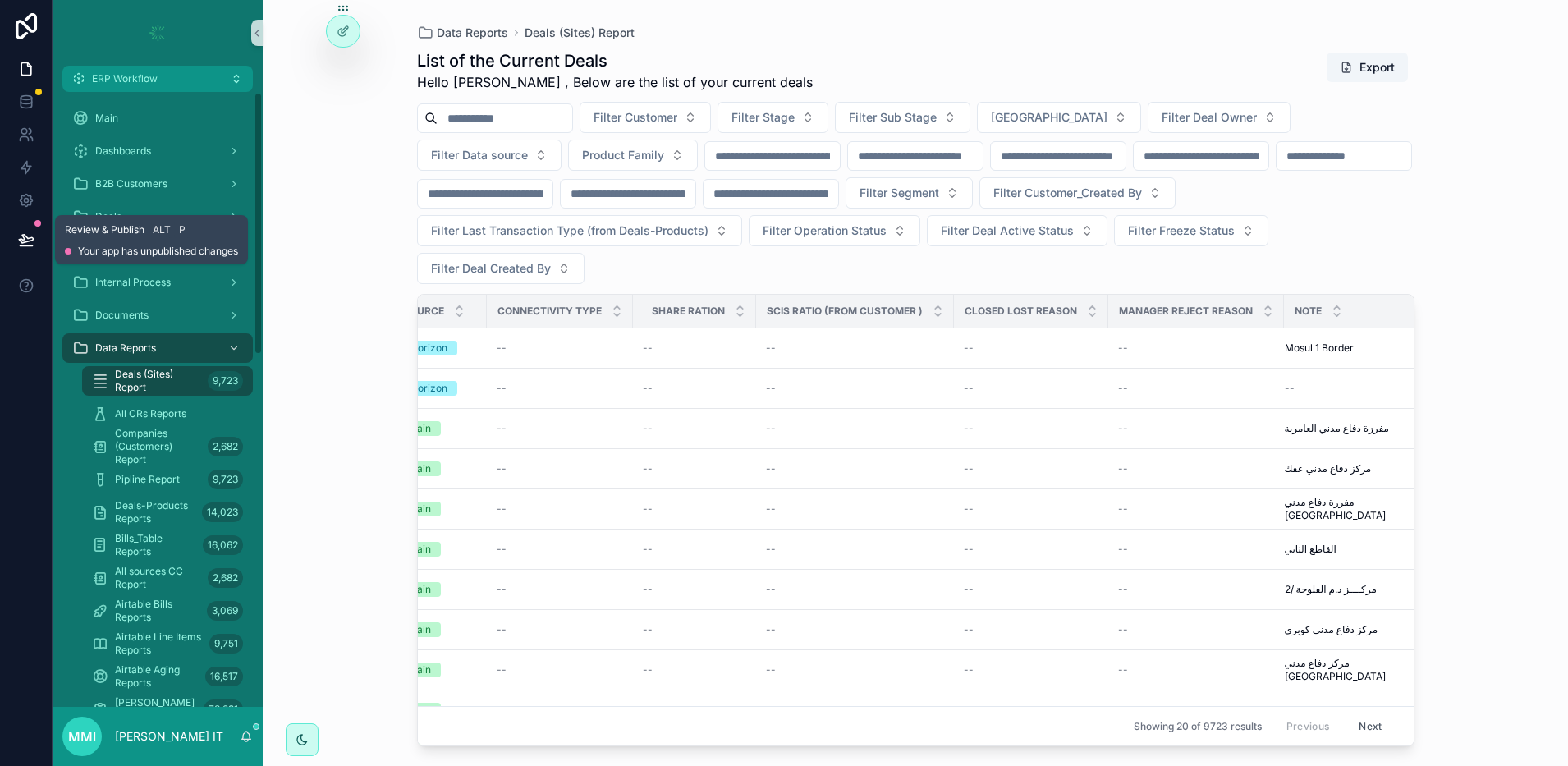
click at [27, 232] on icon at bounding box center [26, 240] width 16 height 16
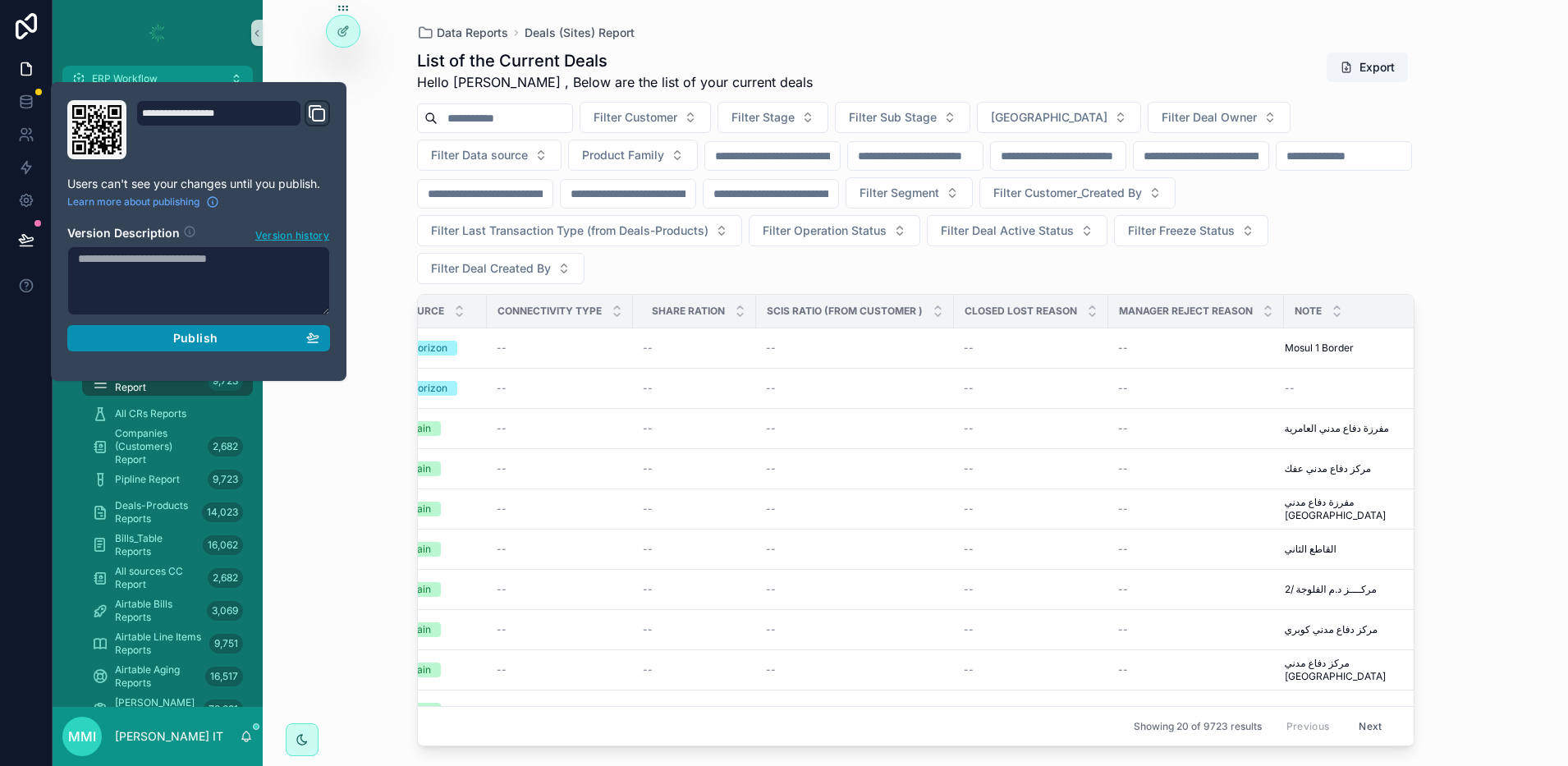
click at [200, 333] on span "Publish" at bounding box center [195, 337] width 44 height 14
